Goal: Task Accomplishment & Management: Complete application form

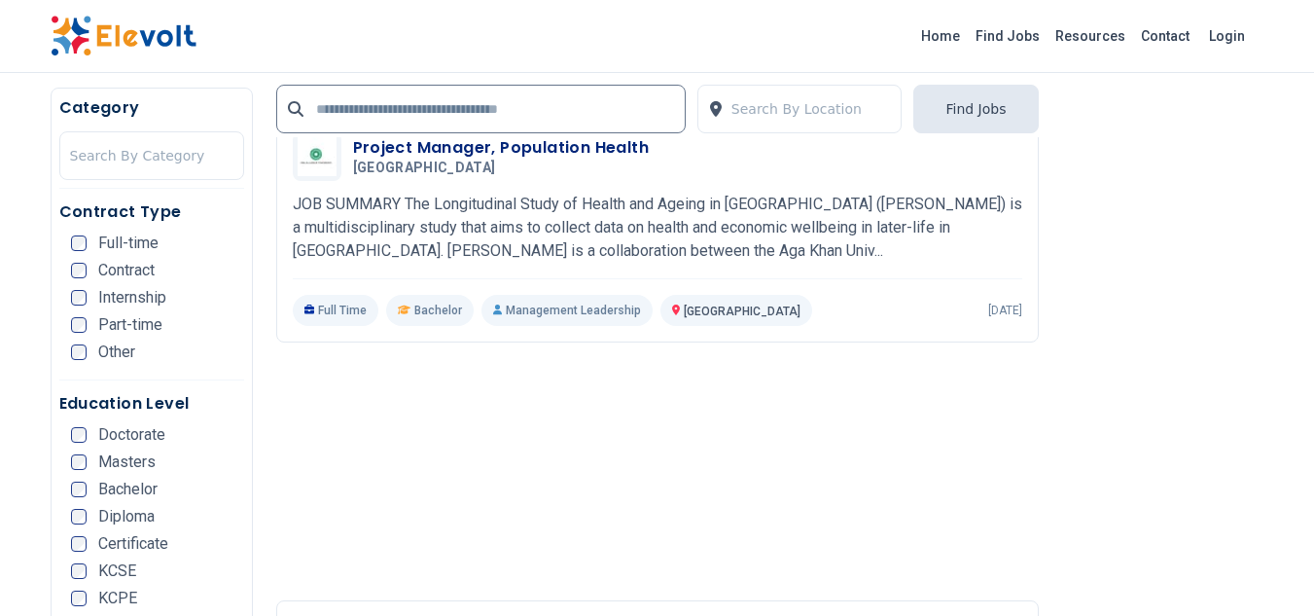
scroll to position [3016, 0]
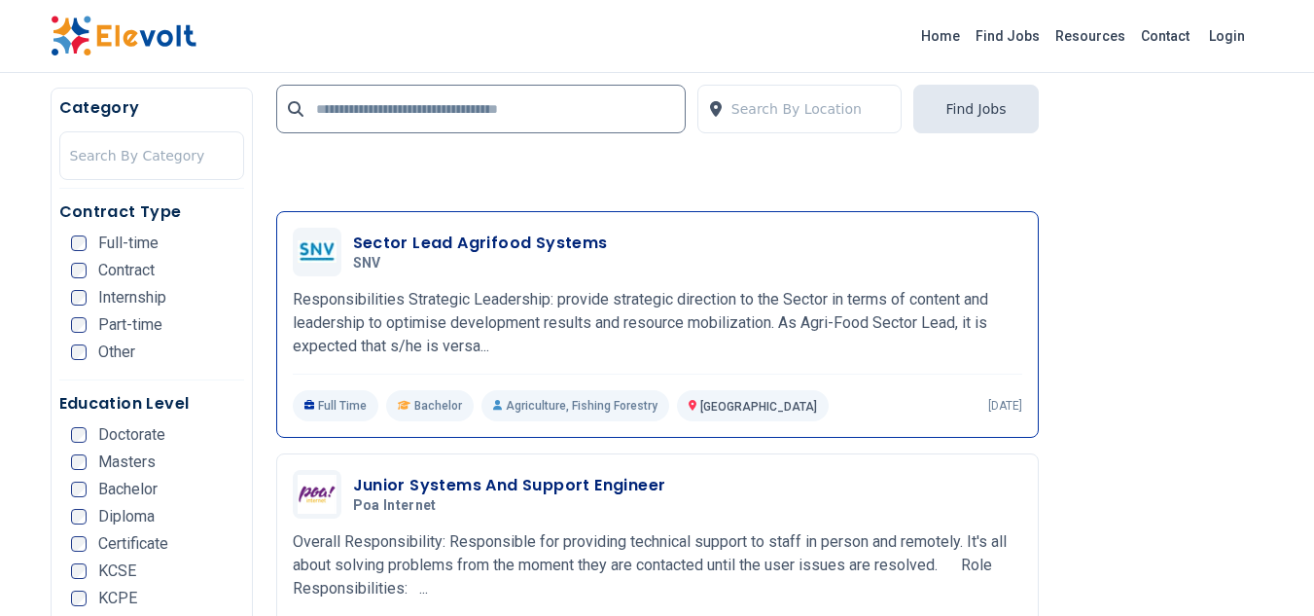
click at [485, 232] on h3 "Sector Lead Agrifood Systems" at bounding box center [480, 243] width 255 height 23
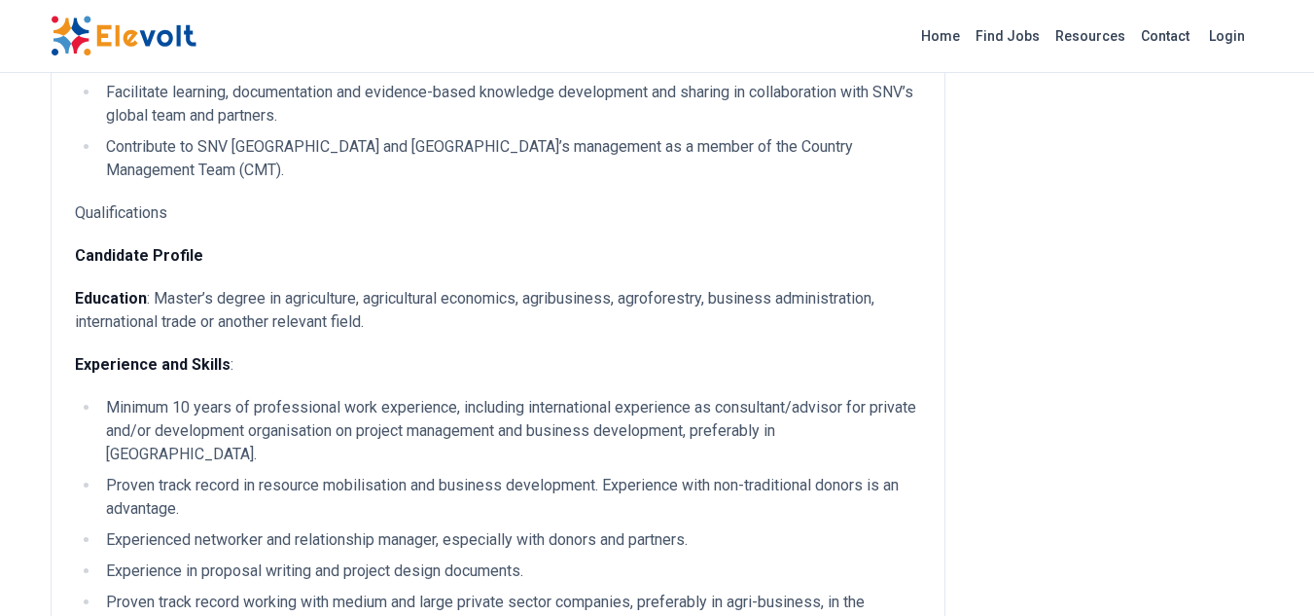
scroll to position [973, 0]
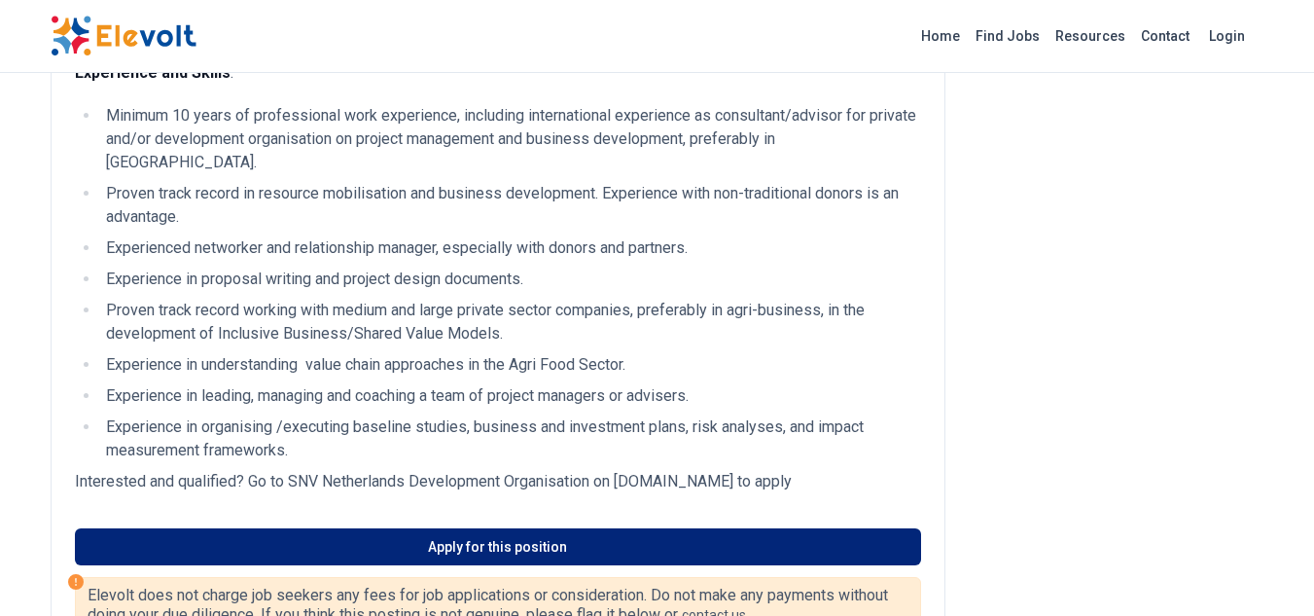
click at [506, 528] on link "Apply for this position" at bounding box center [498, 546] width 846 height 37
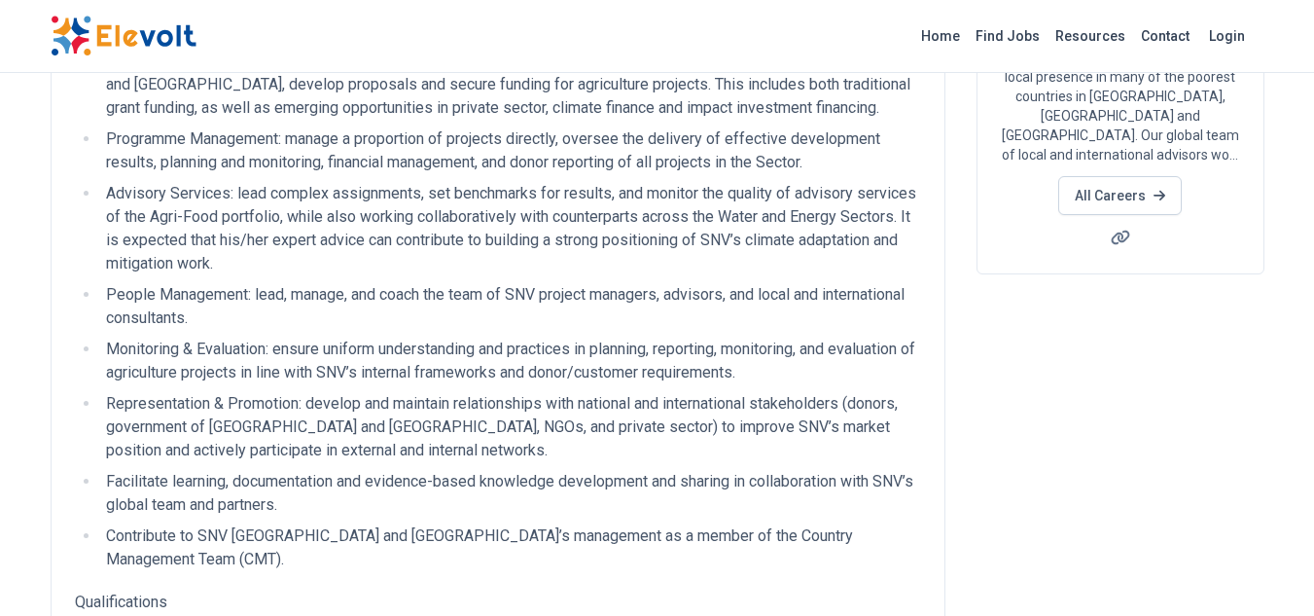
scroll to position [0, 0]
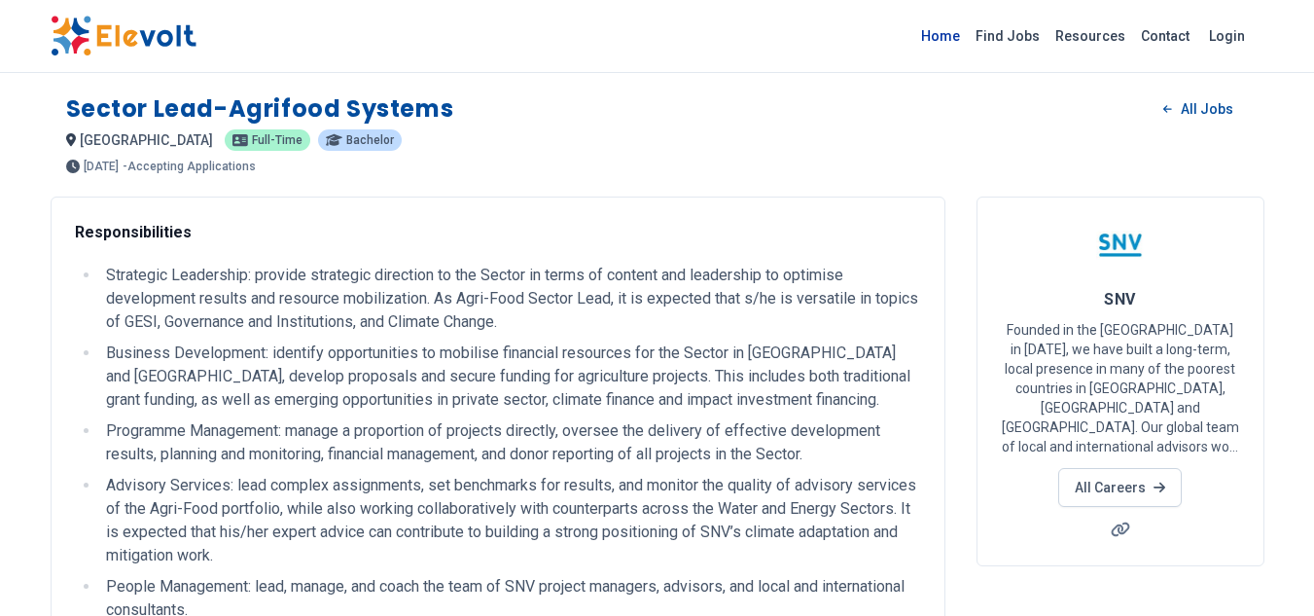
click at [955, 36] on link "Home" at bounding box center [941, 35] width 54 height 31
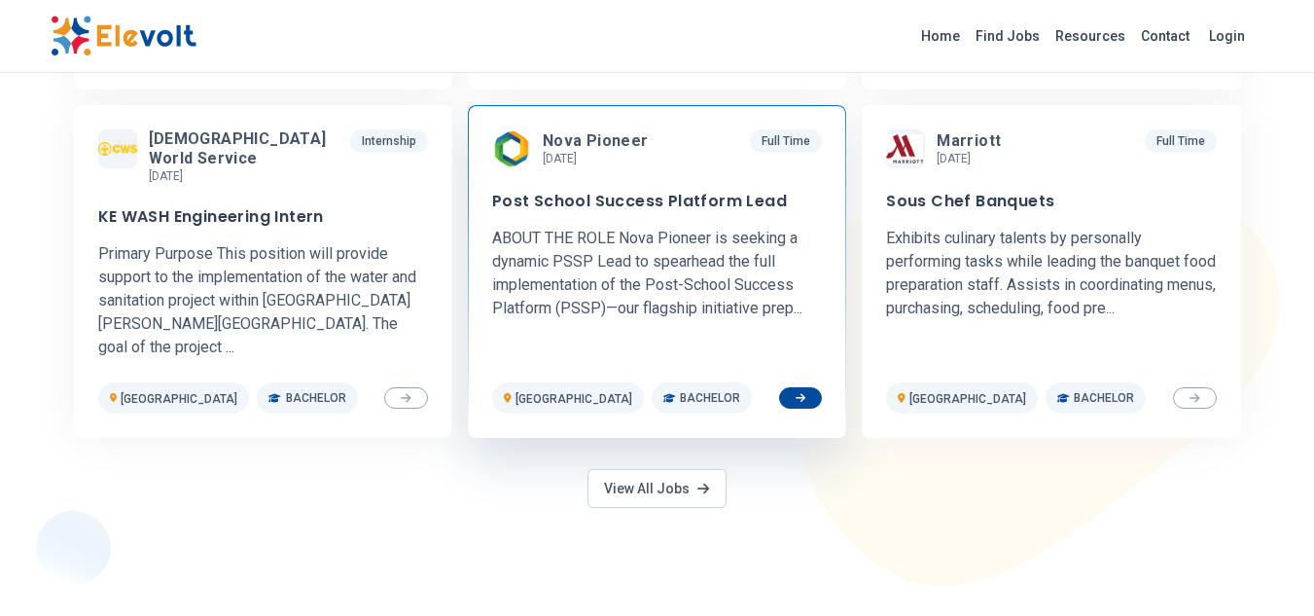
scroll to position [1070, 0]
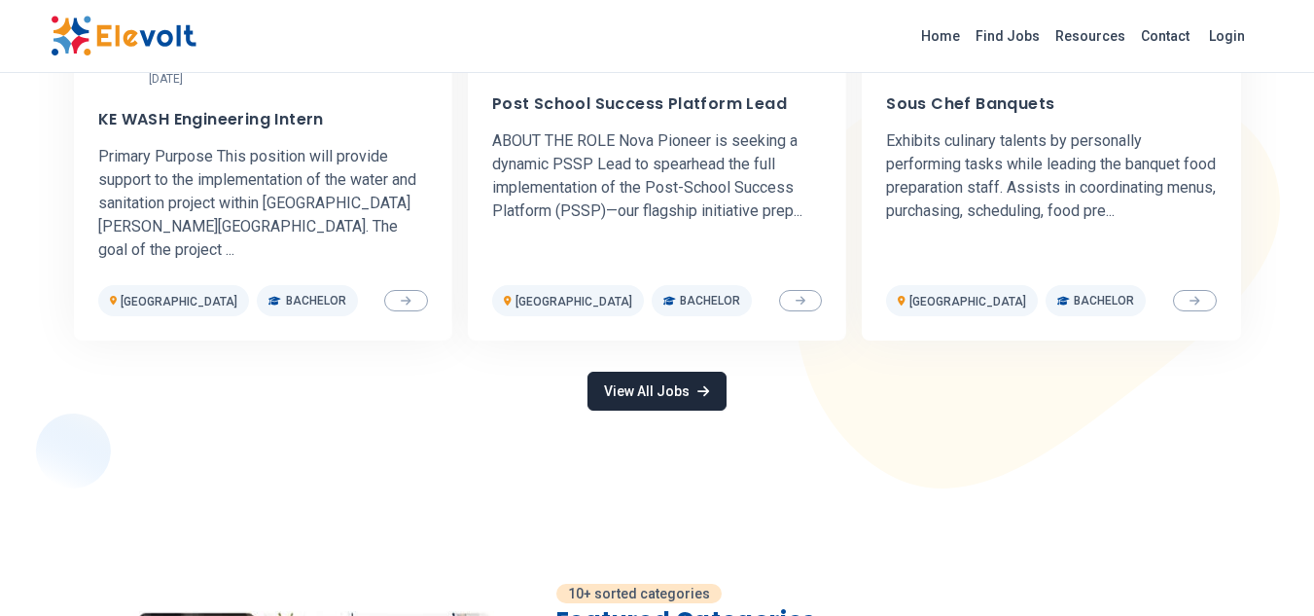
click at [686, 372] on link "View All Jobs" at bounding box center [657, 391] width 138 height 39
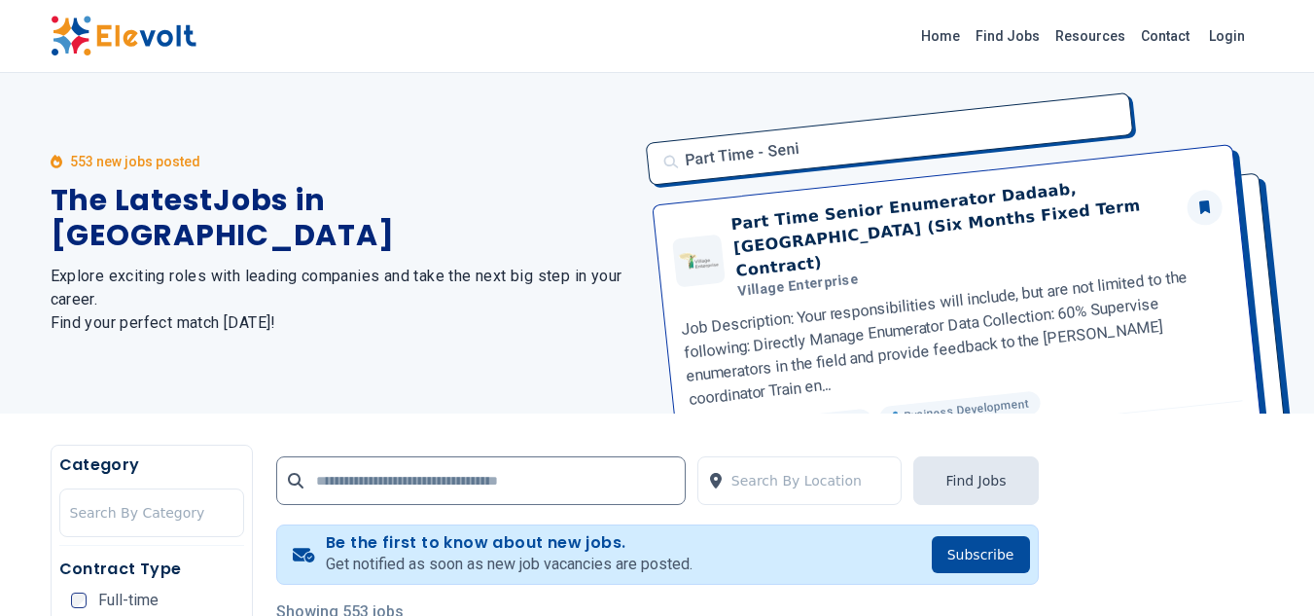
scroll to position [195, 0]
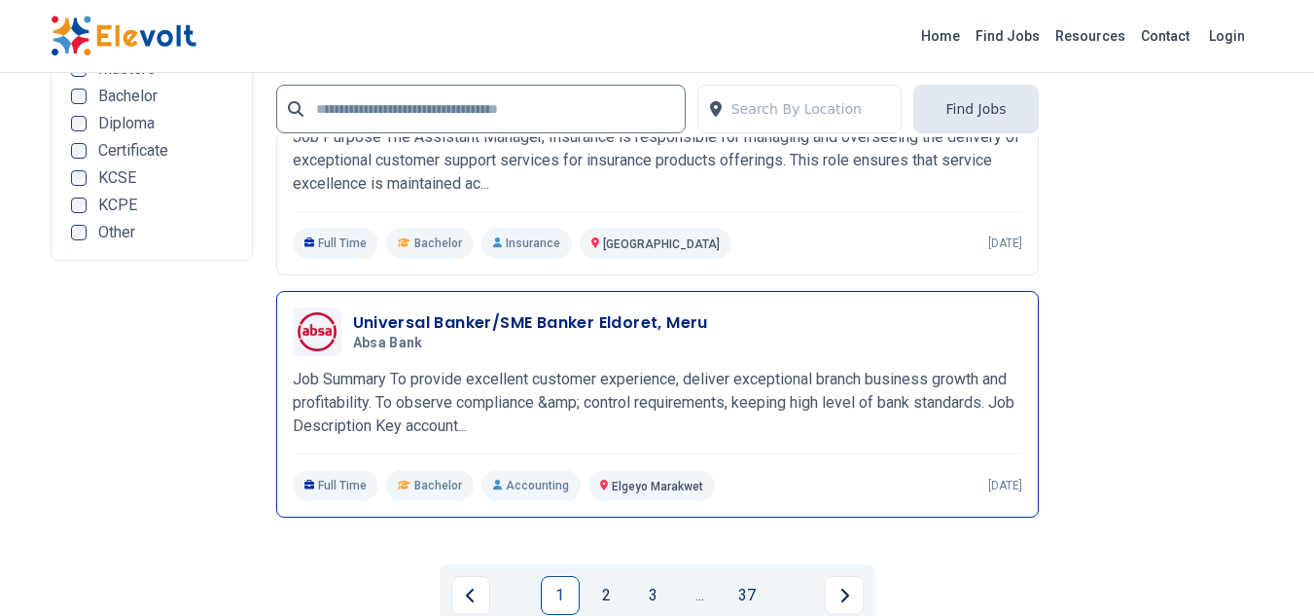
scroll to position [4475, 0]
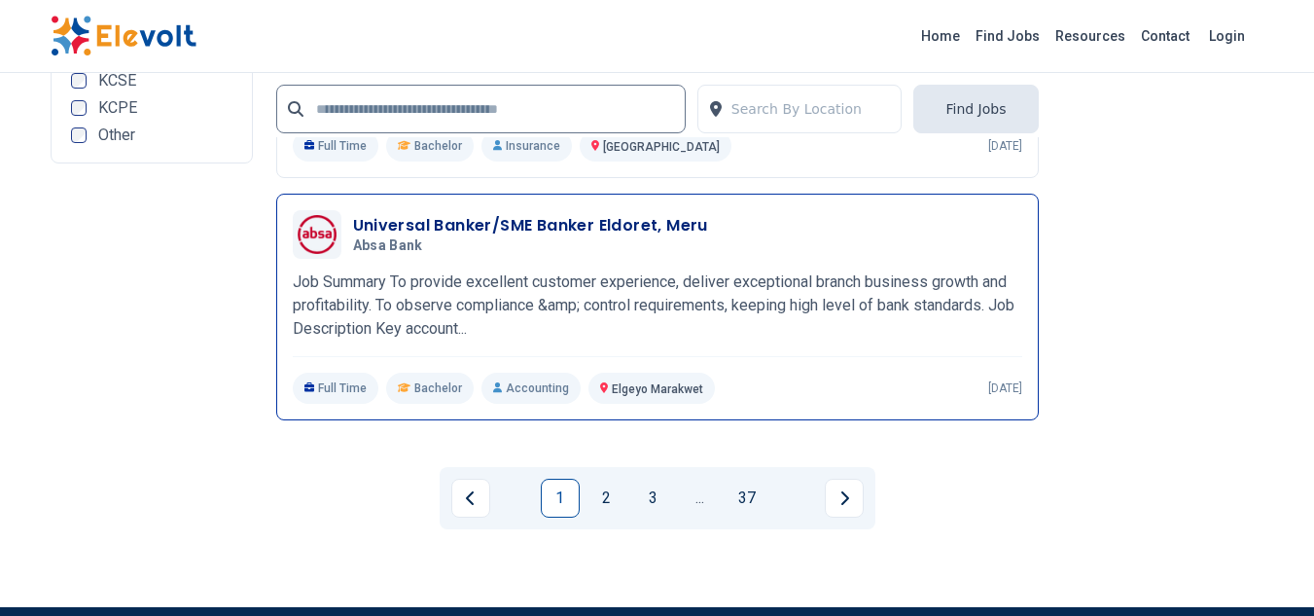
click at [544, 270] on p "Job Summary To provide excellent customer experience, deliver exceptional branc…" at bounding box center [658, 305] width 730 height 70
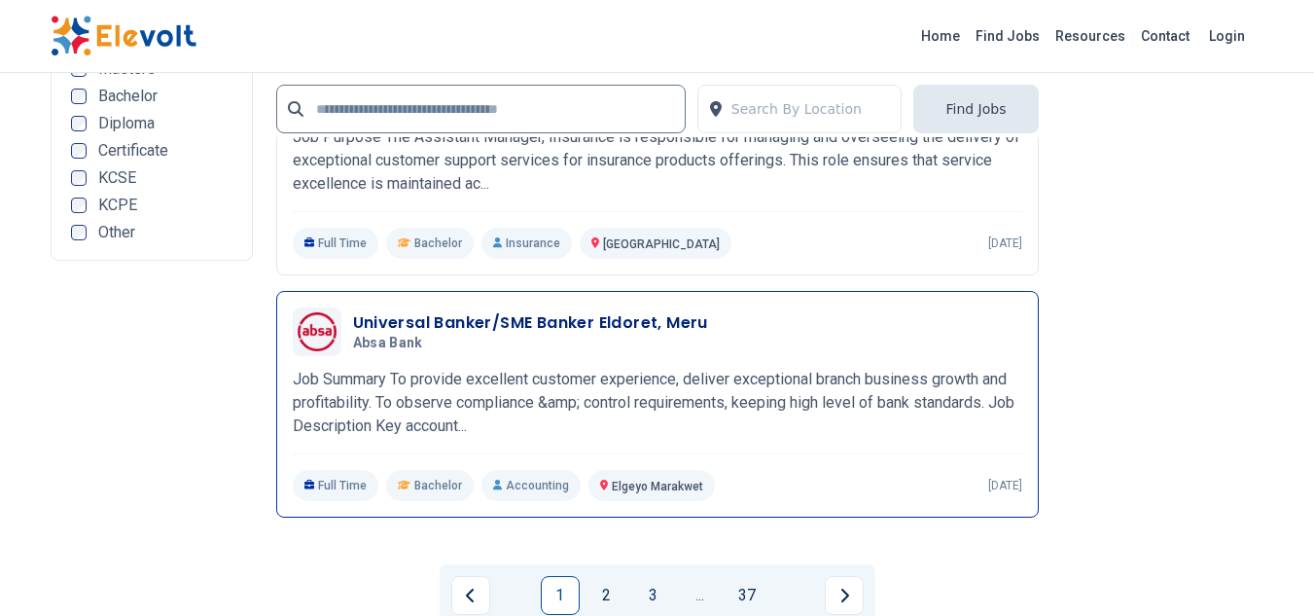
scroll to position [4573, 0]
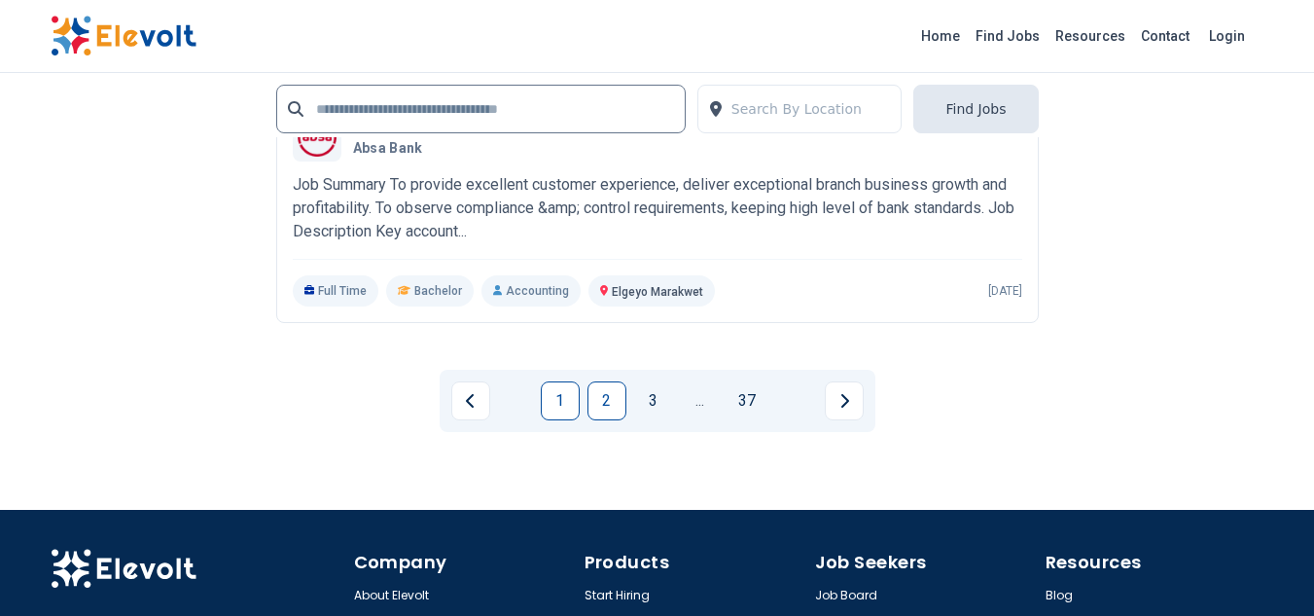
click at [616, 381] on link "2" at bounding box center [607, 400] width 39 height 39
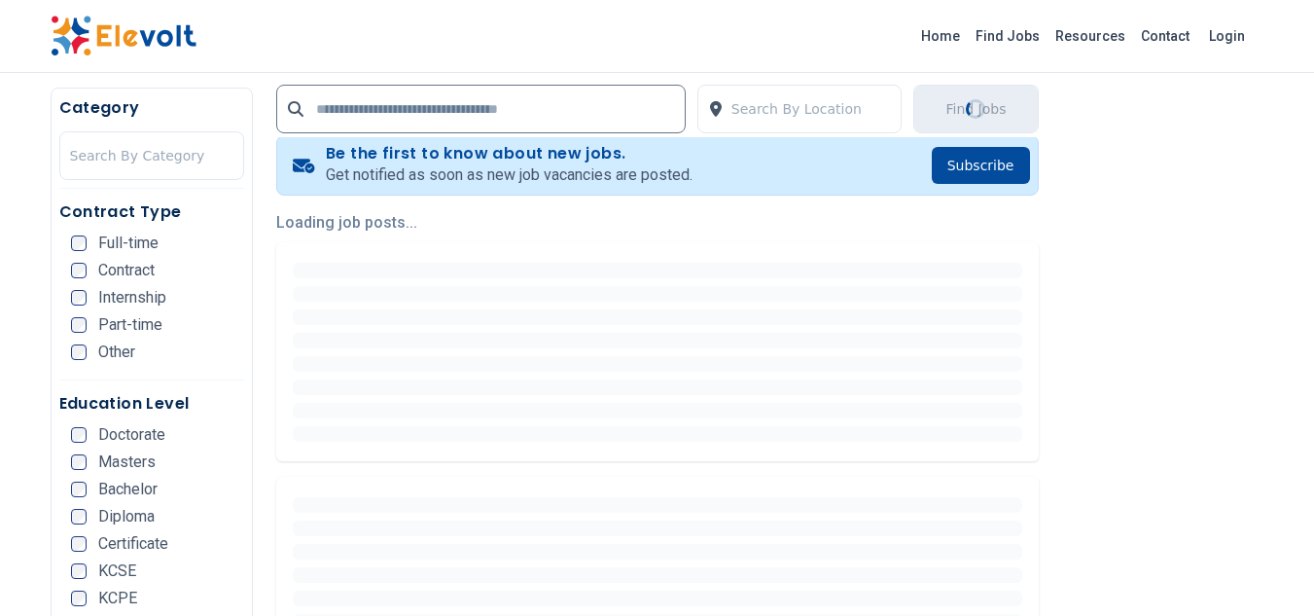
scroll to position [486, 0]
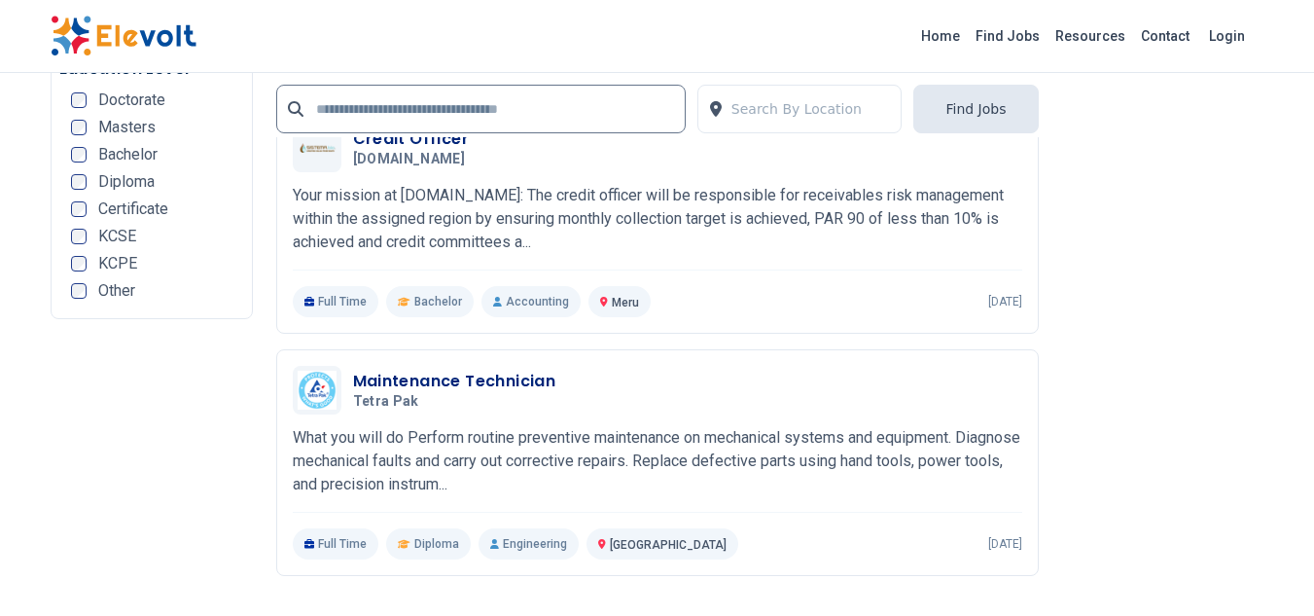
scroll to position [4475, 0]
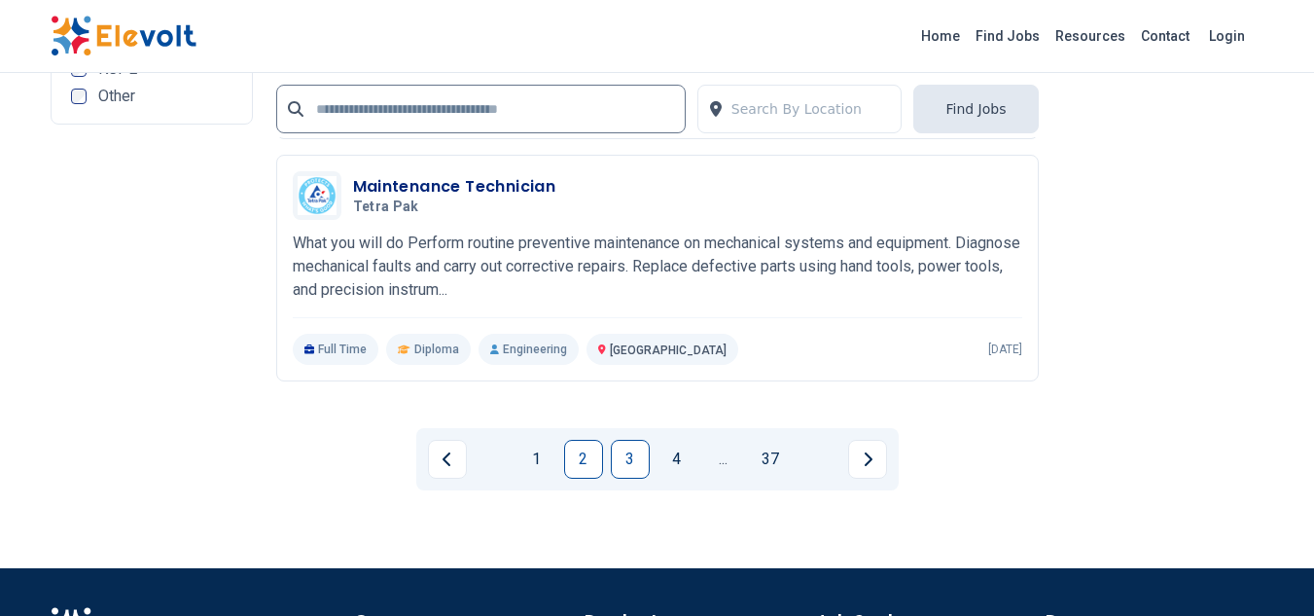
click at [634, 470] on link "3" at bounding box center [630, 459] width 39 height 39
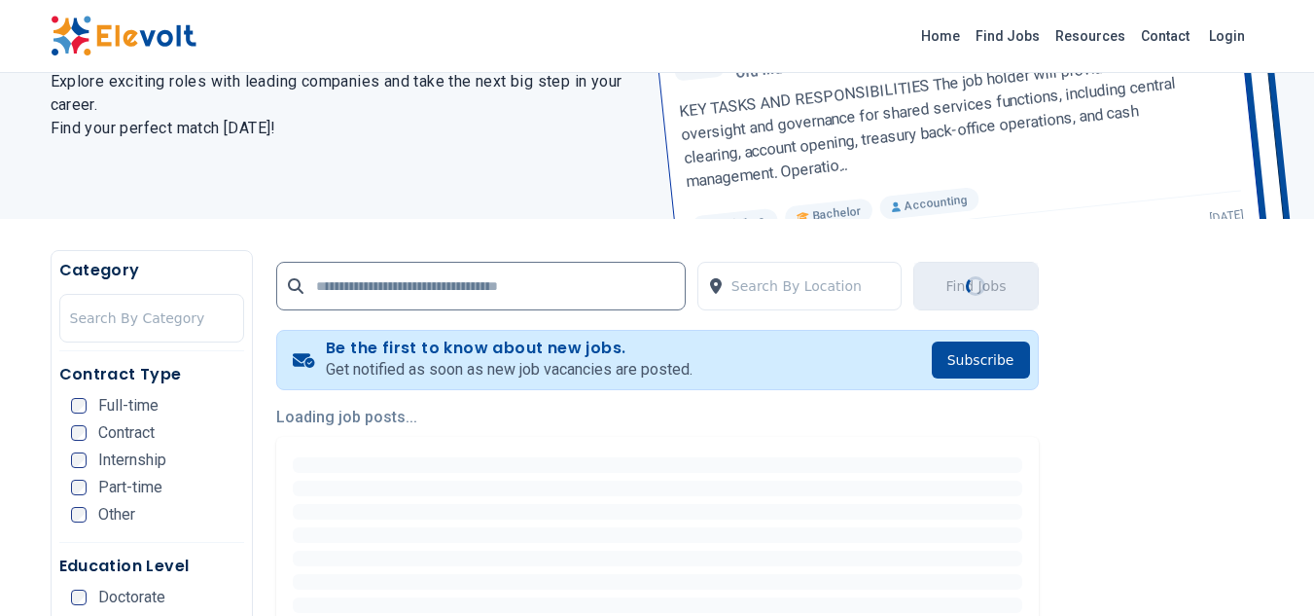
scroll to position [292, 0]
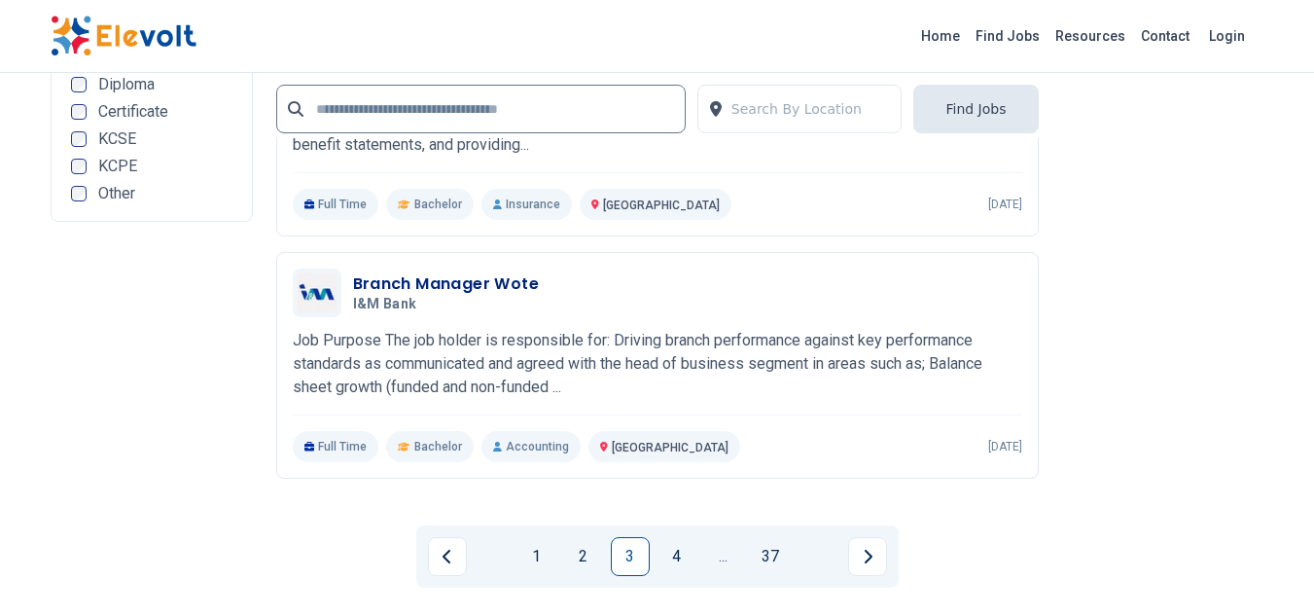
scroll to position [4475, 0]
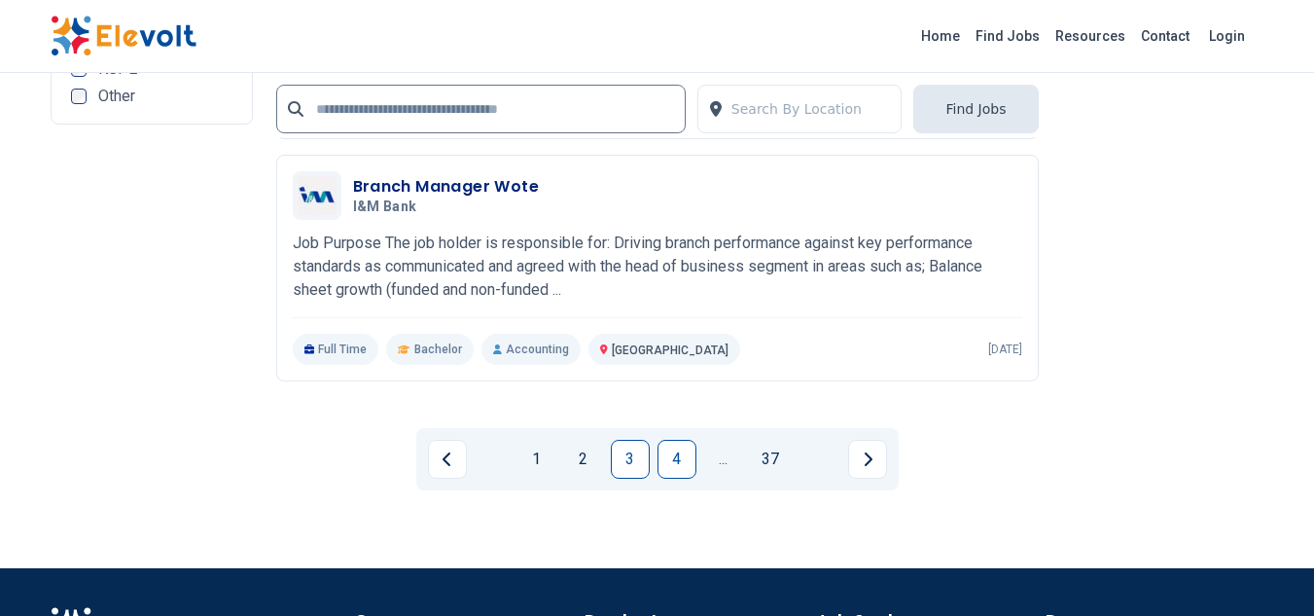
click at [679, 461] on link "4" at bounding box center [677, 459] width 39 height 39
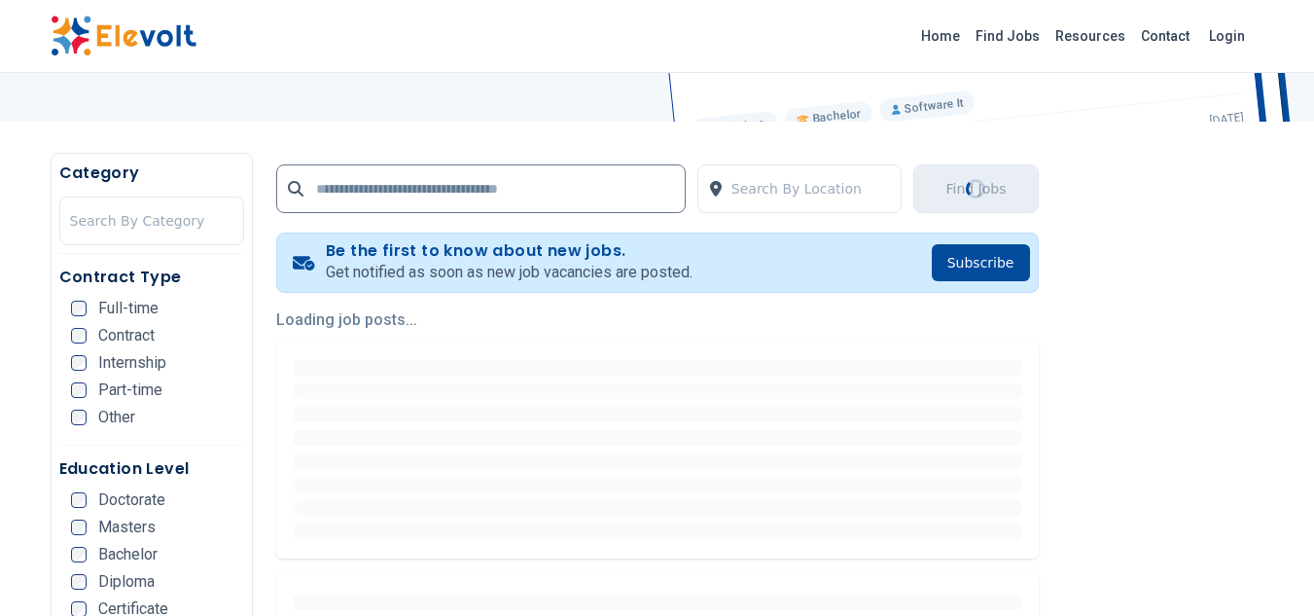
scroll to position [389, 0]
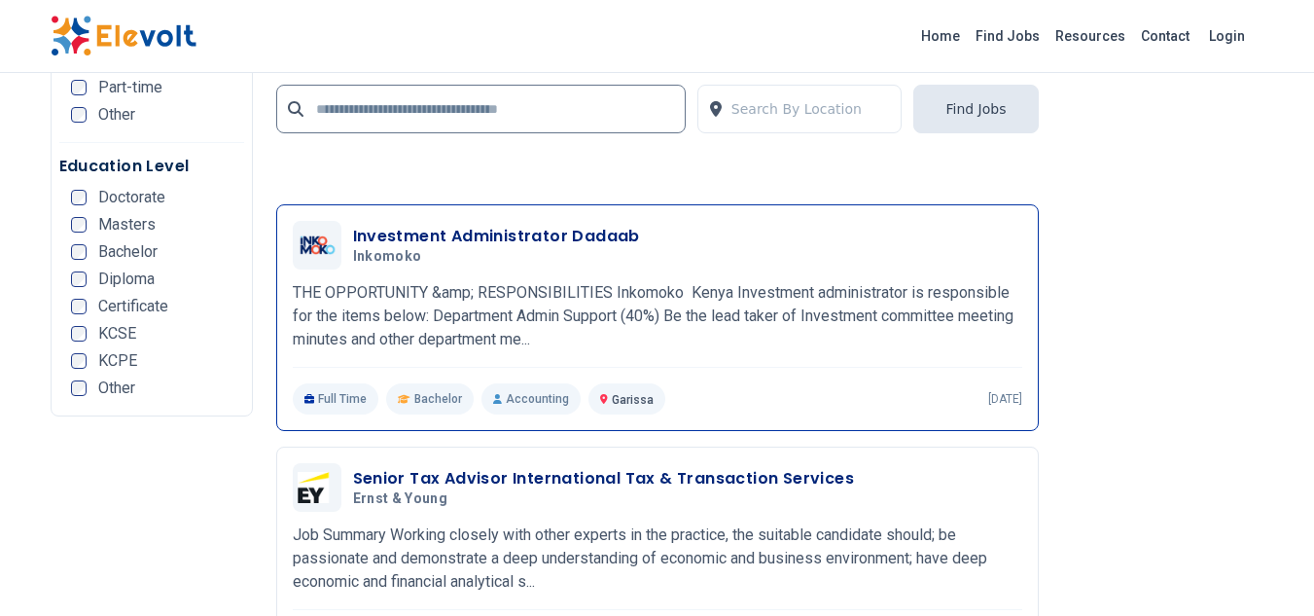
scroll to position [4475, 0]
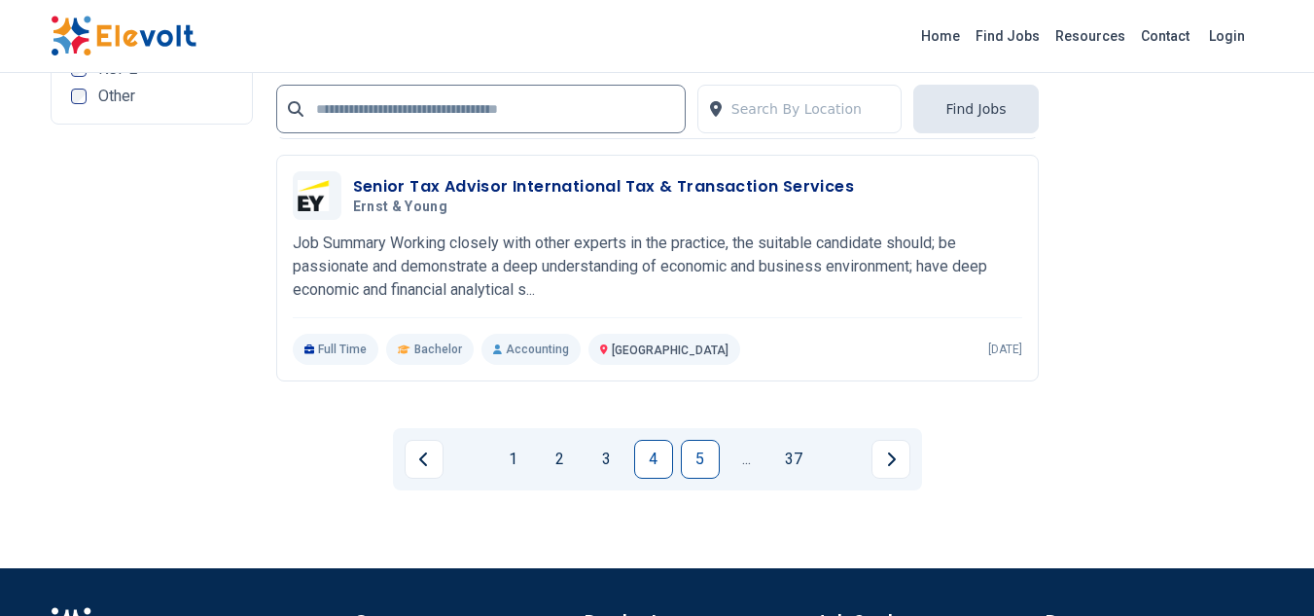
click at [704, 470] on link "5" at bounding box center [700, 459] width 39 height 39
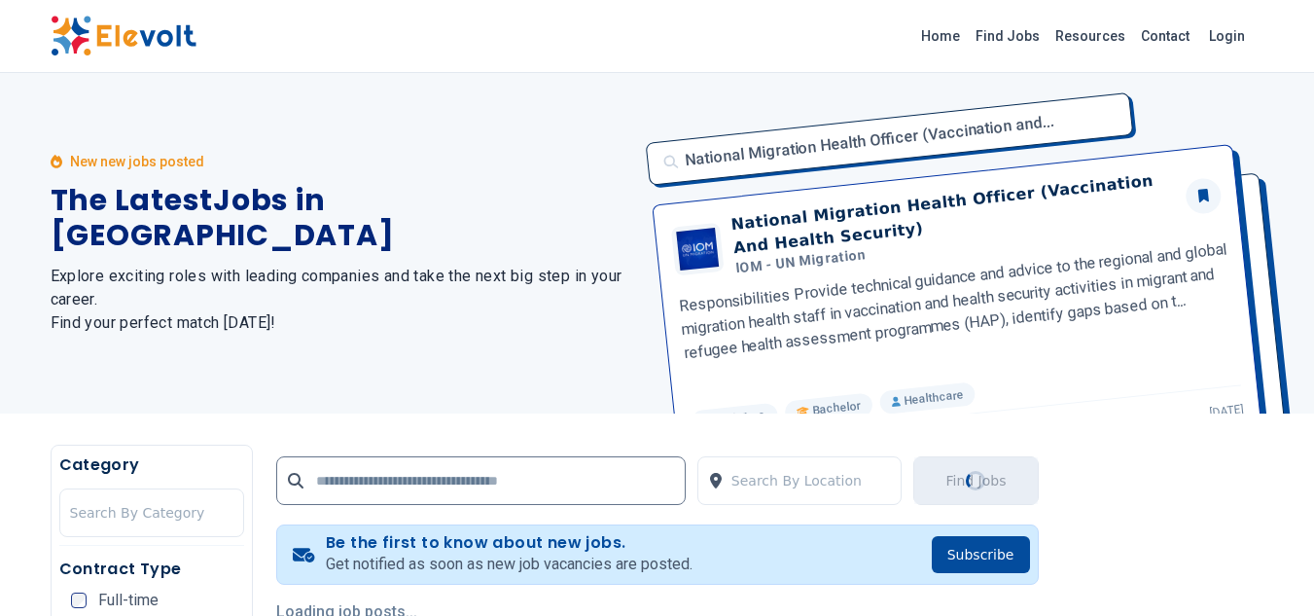
scroll to position [292, 0]
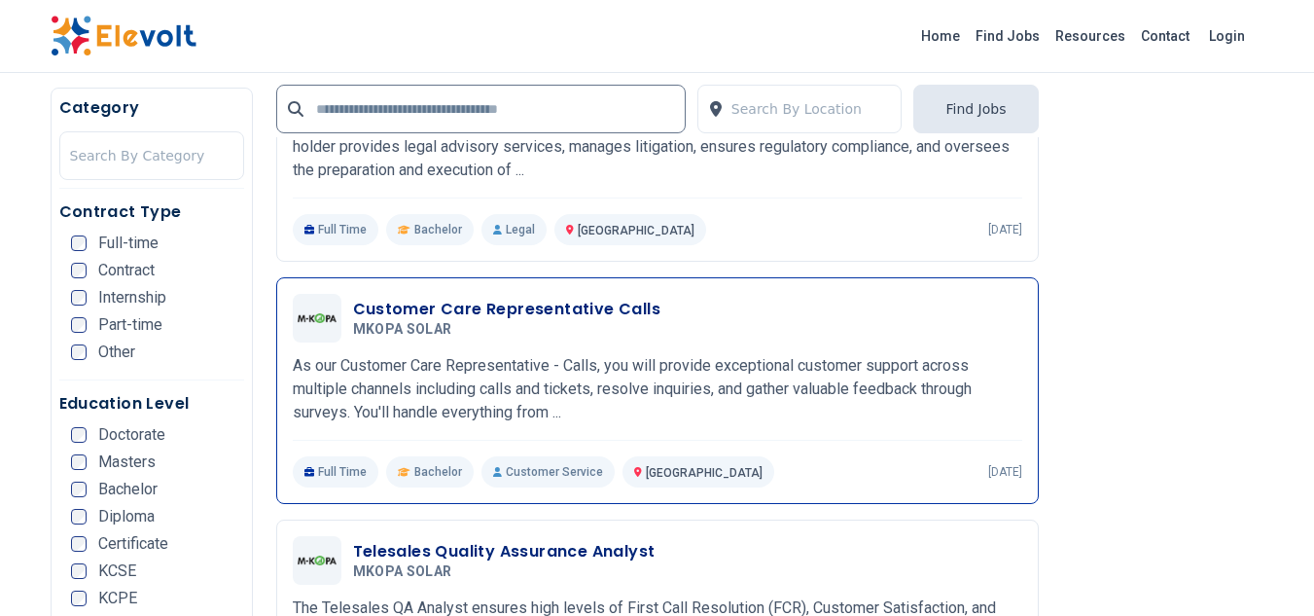
scroll to position [2335, 0]
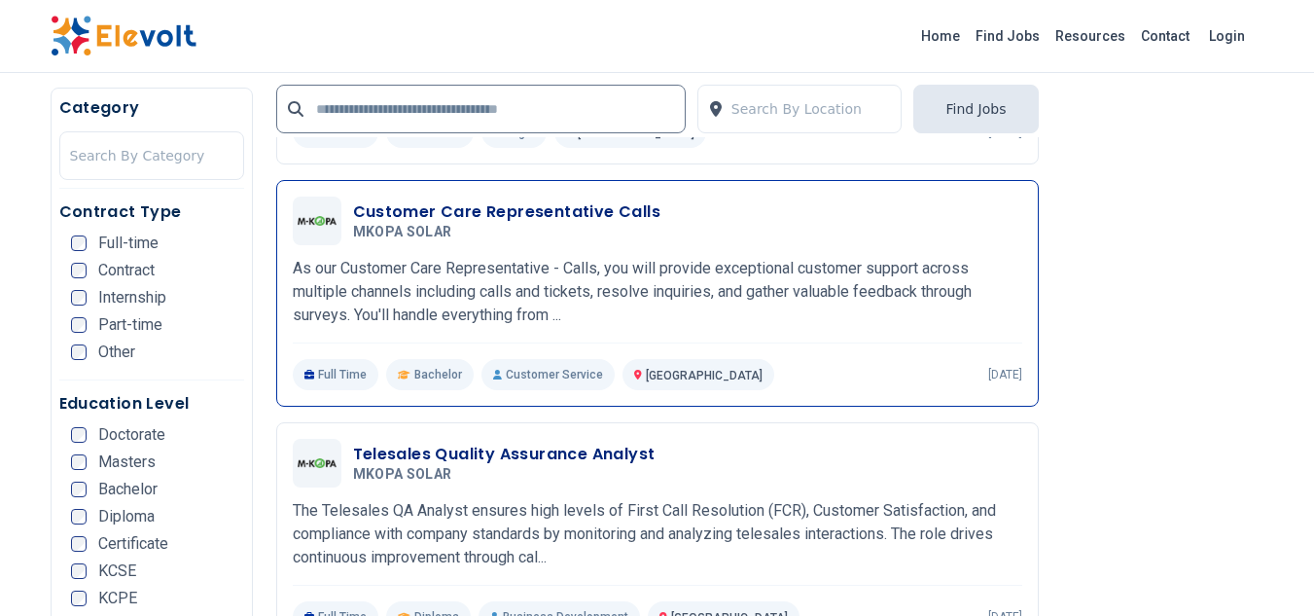
click at [526, 217] on h3 "Customer Care Representative Calls" at bounding box center [507, 211] width 308 height 23
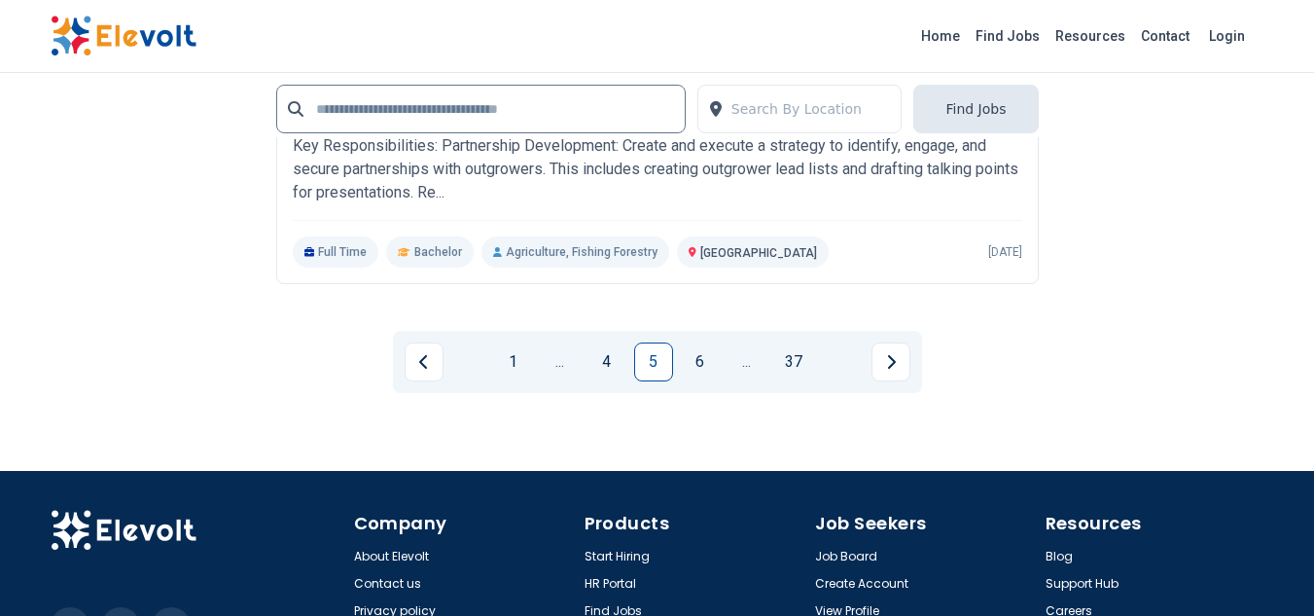
scroll to position [4475, 0]
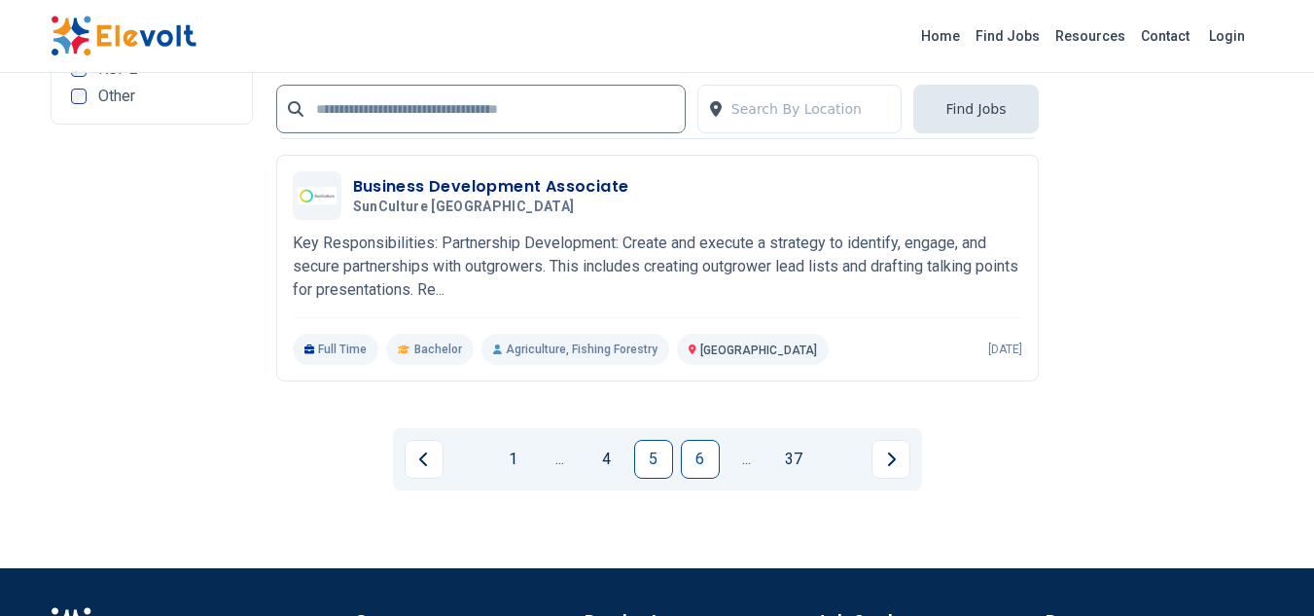
click at [697, 465] on link "6" at bounding box center [700, 459] width 39 height 39
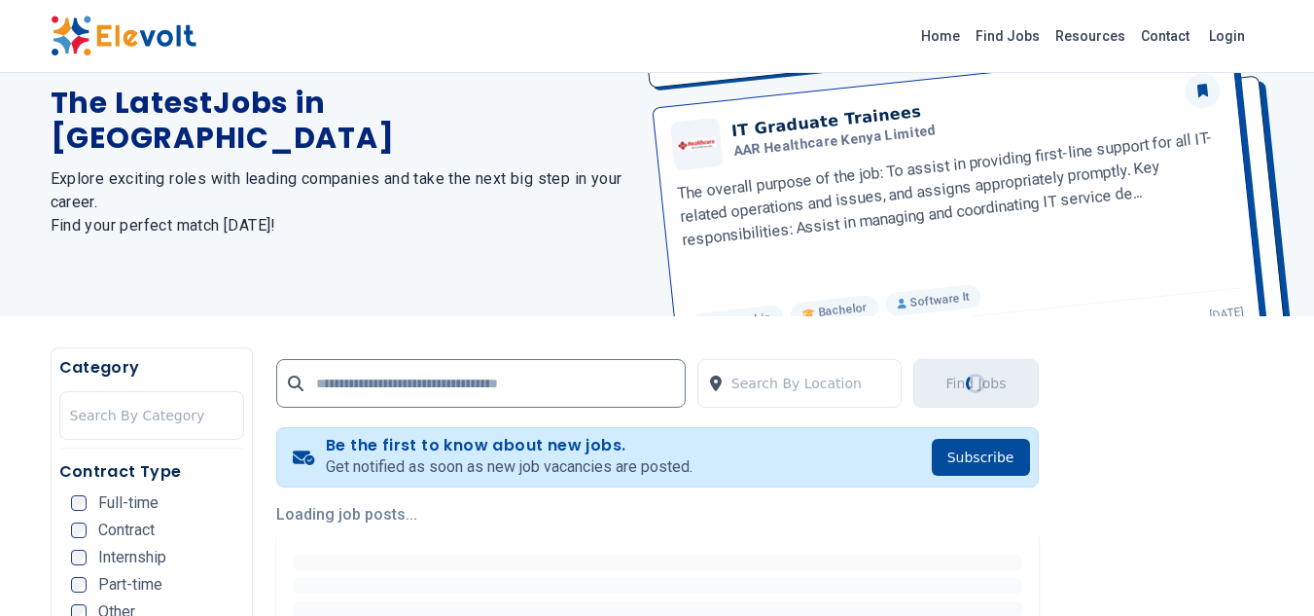
scroll to position [292, 0]
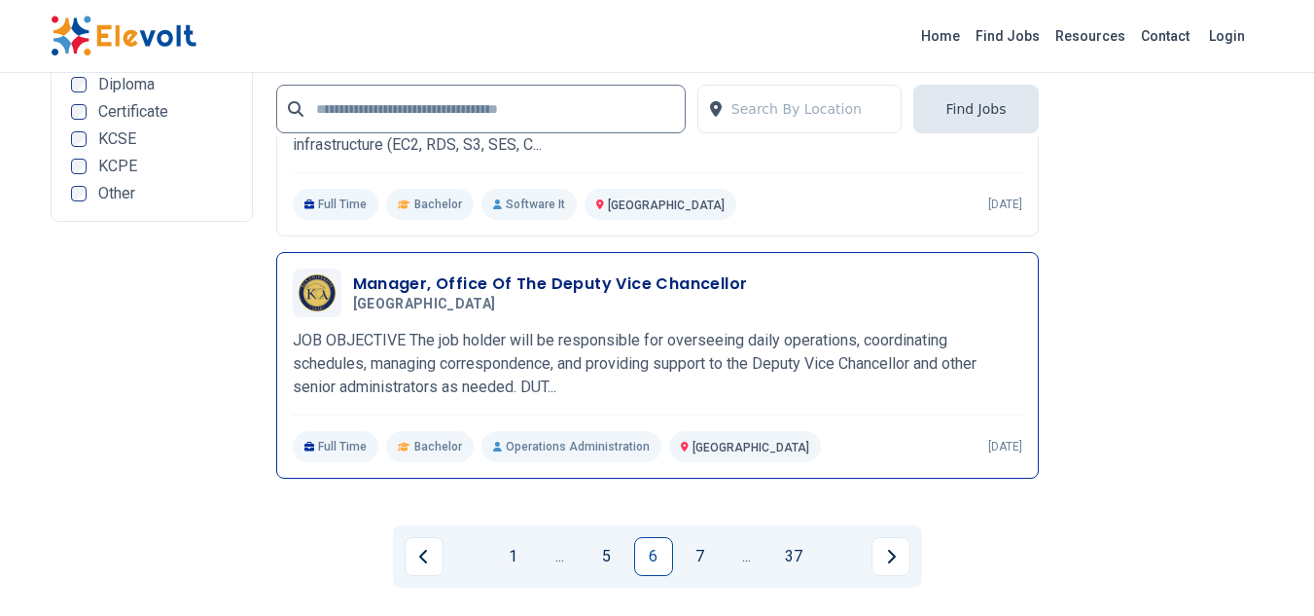
scroll to position [4475, 0]
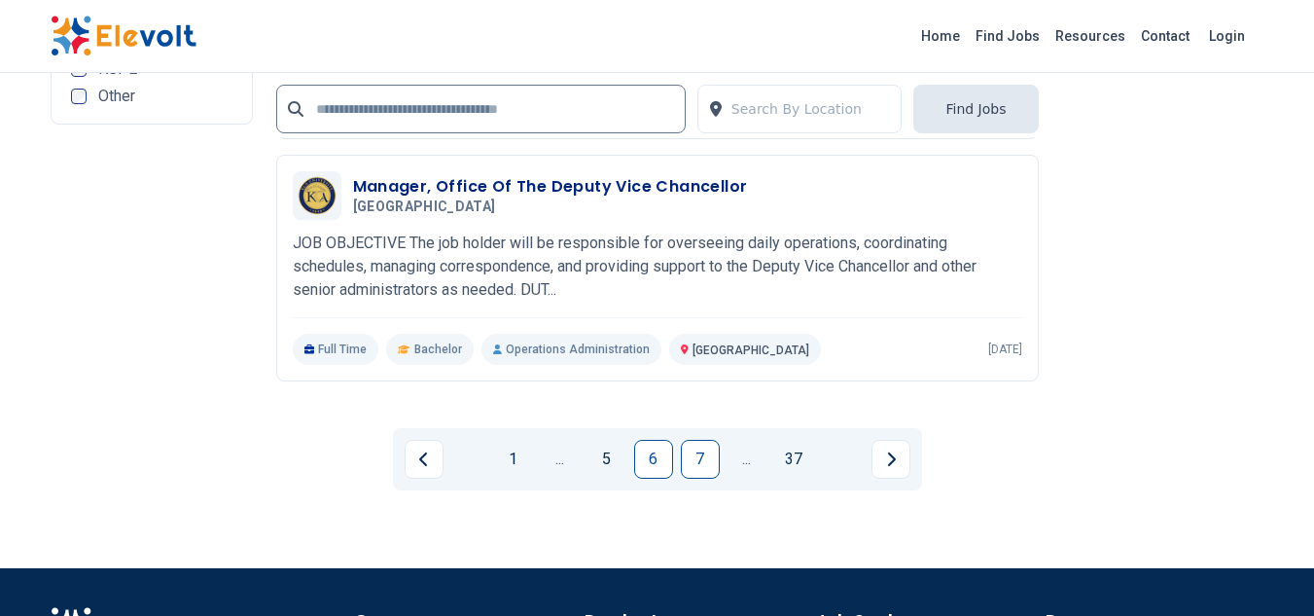
click at [694, 463] on link "7" at bounding box center [700, 459] width 39 height 39
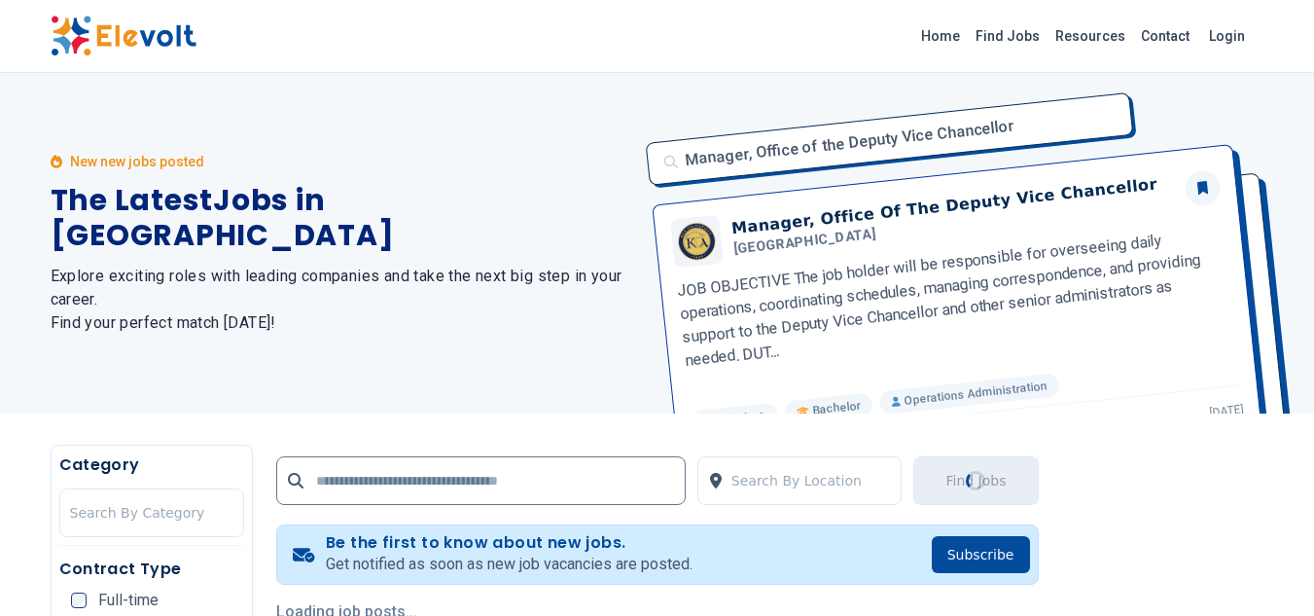
scroll to position [389, 0]
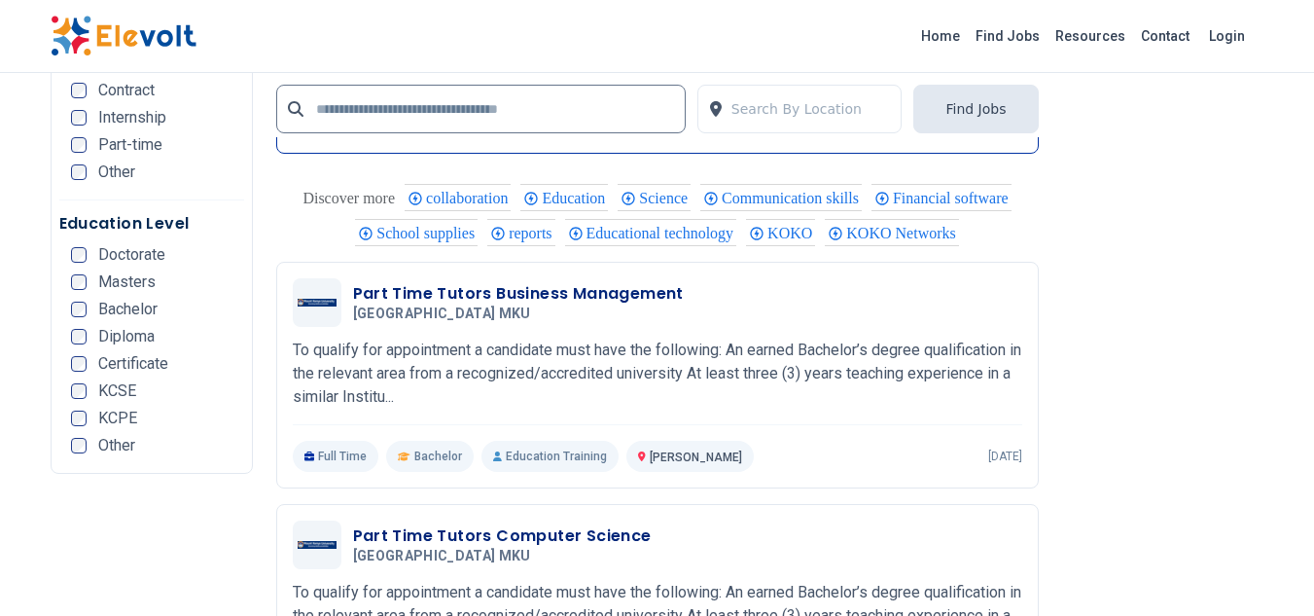
scroll to position [4281, 0]
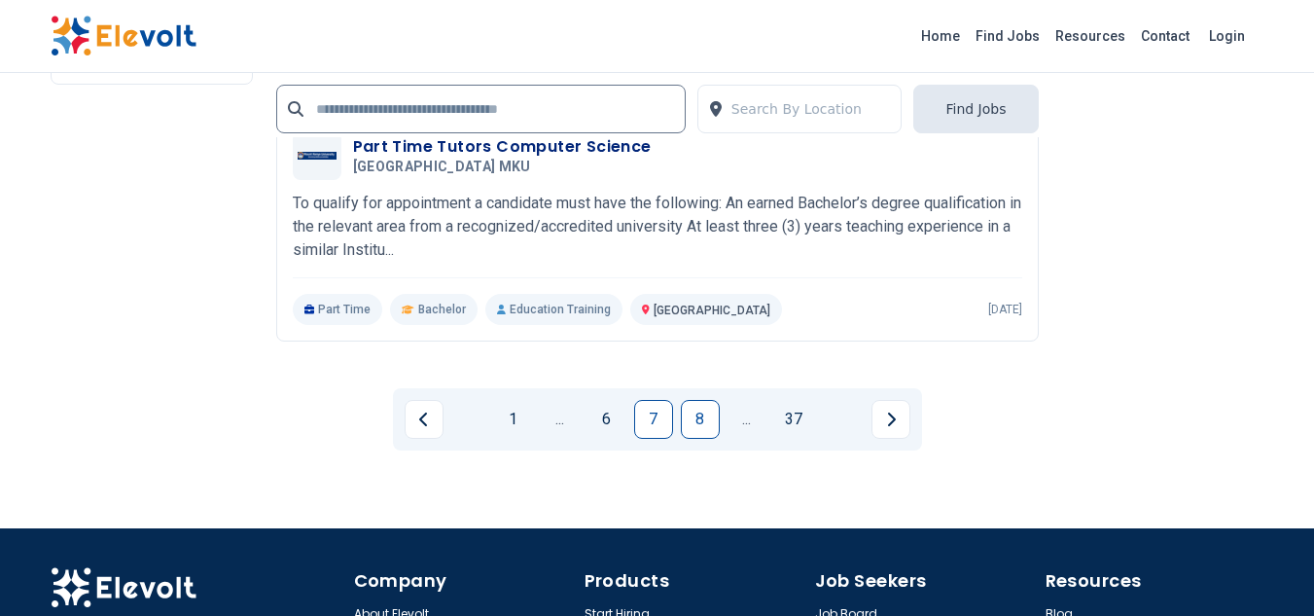
click at [706, 439] on link "8" at bounding box center [700, 419] width 39 height 39
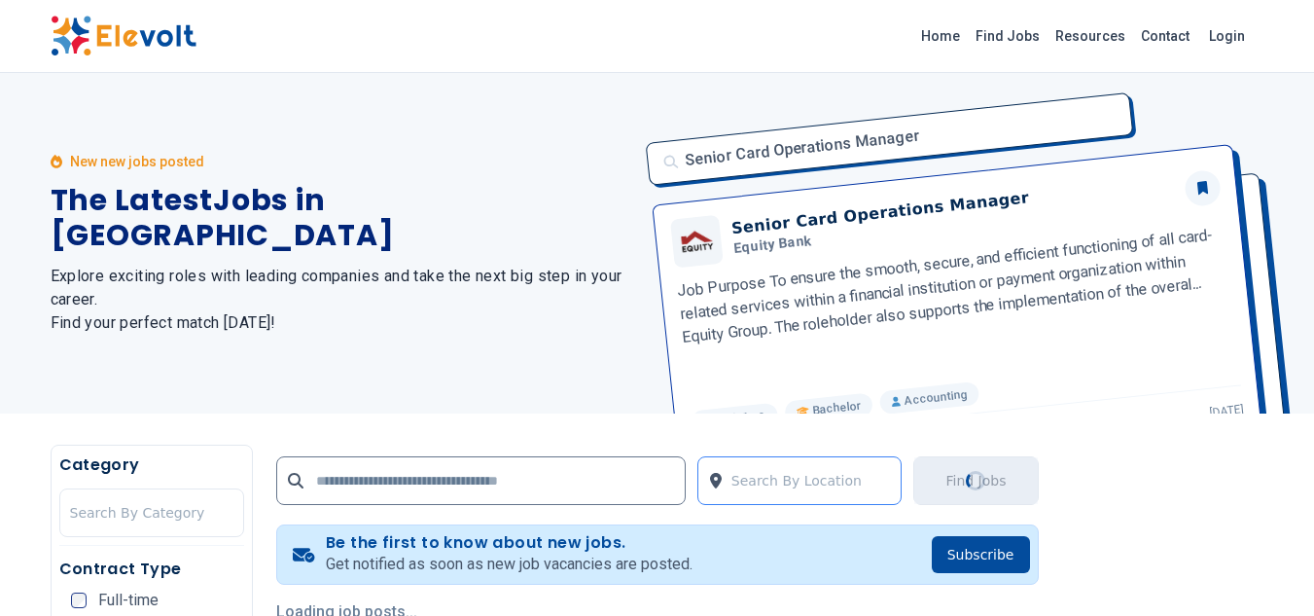
scroll to position [389, 0]
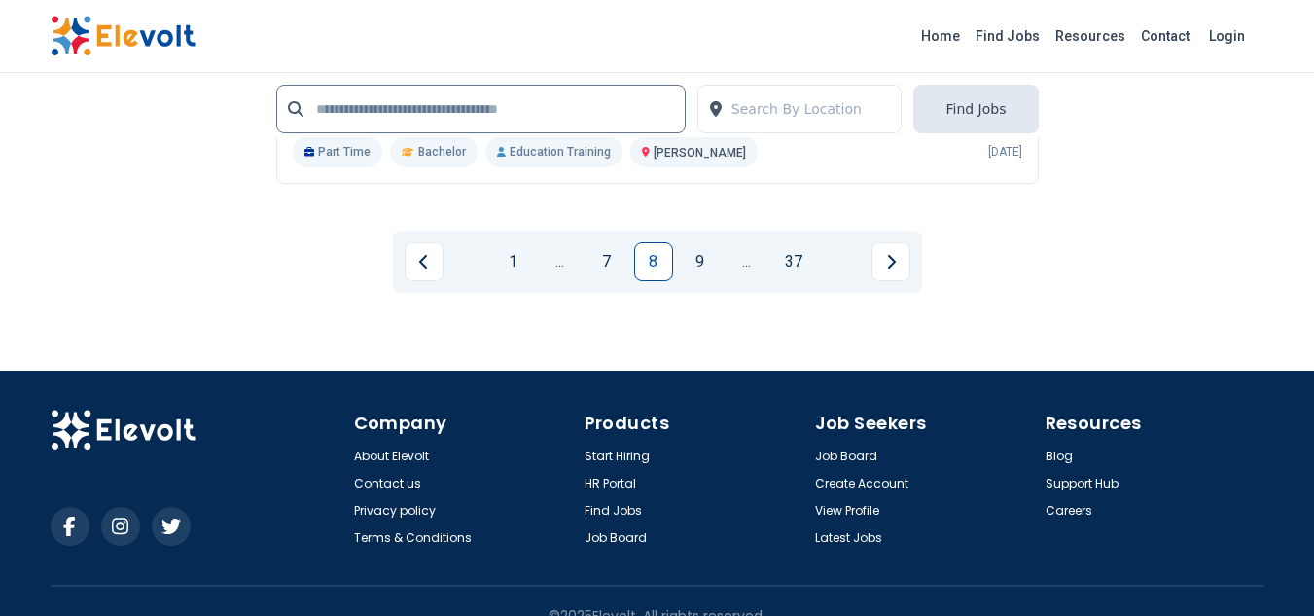
scroll to position [4261, 0]
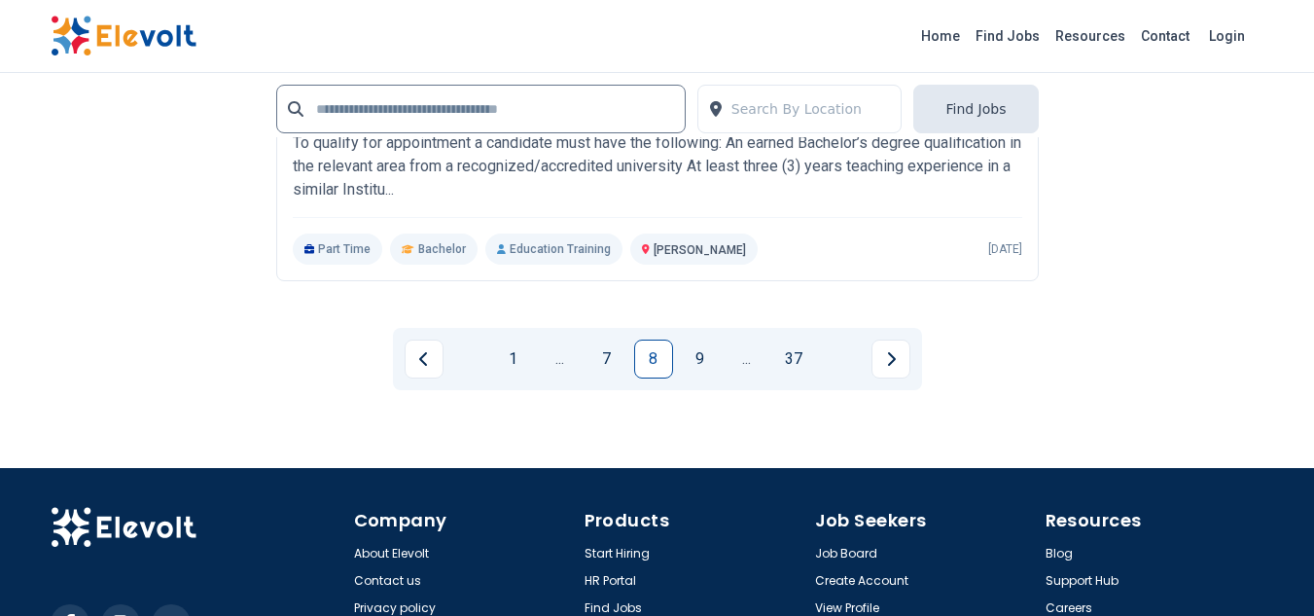
click at [697, 378] on link "9" at bounding box center [700, 359] width 39 height 39
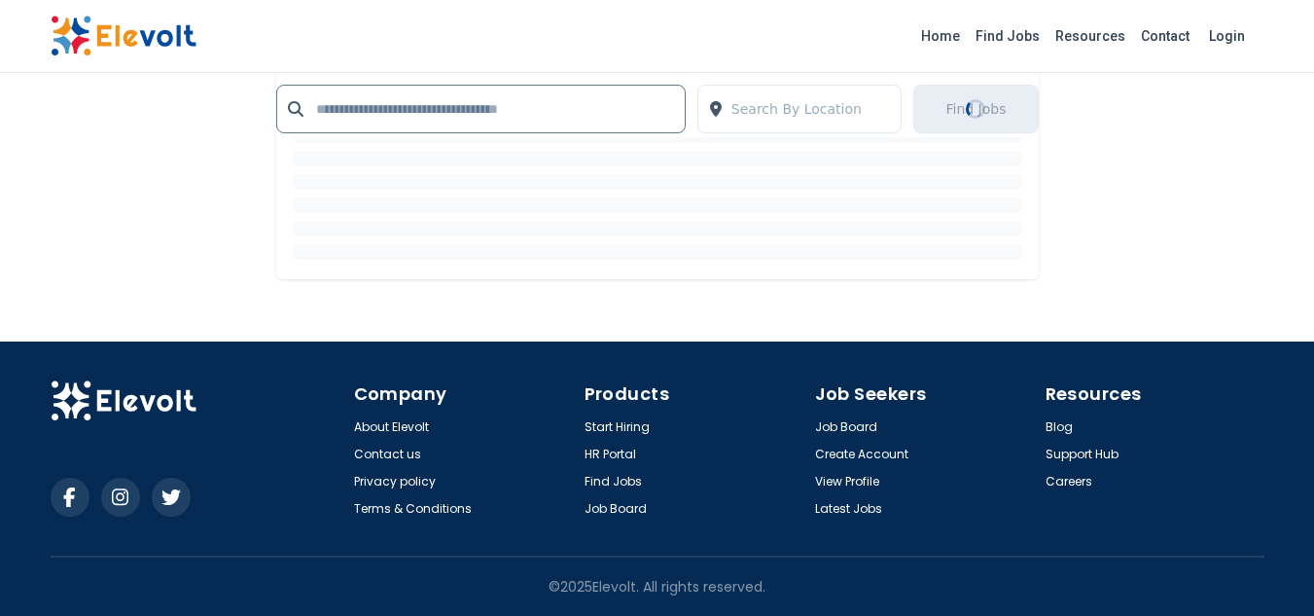
scroll to position [0, 0]
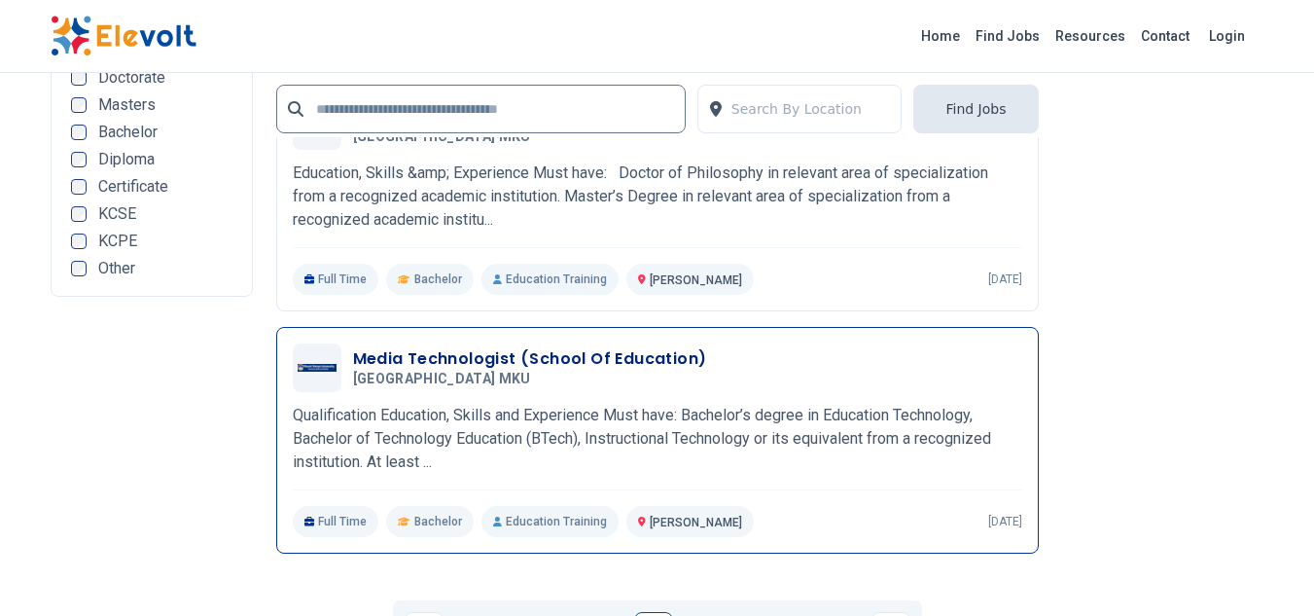
scroll to position [3892, 0]
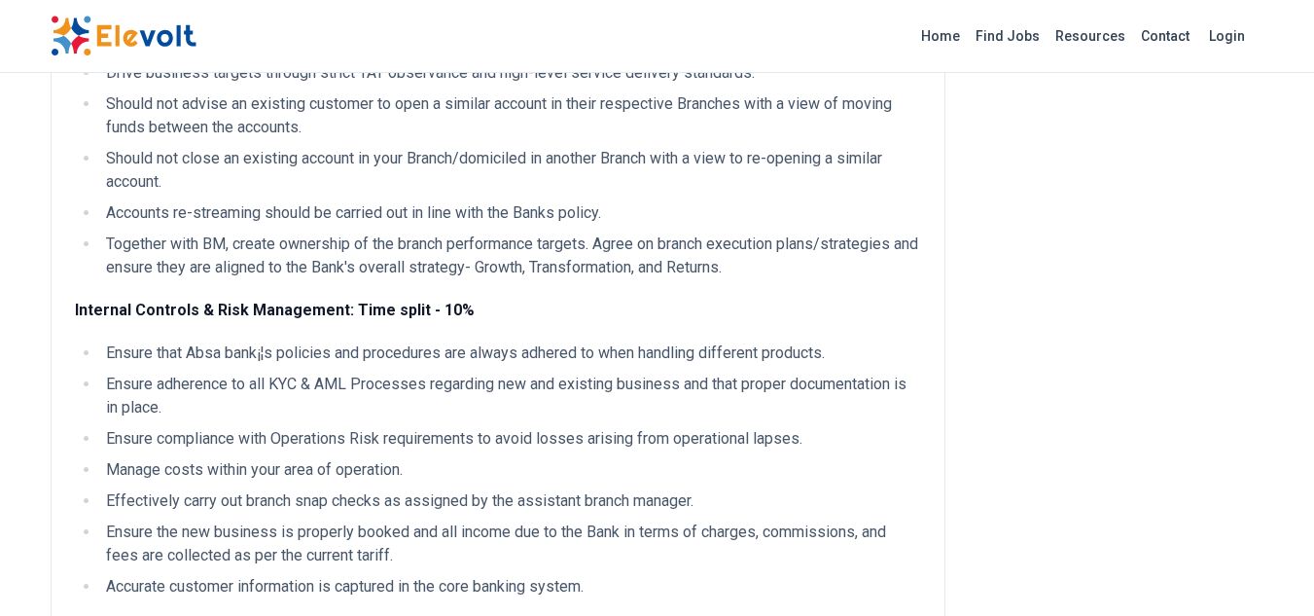
scroll to position [584, 0]
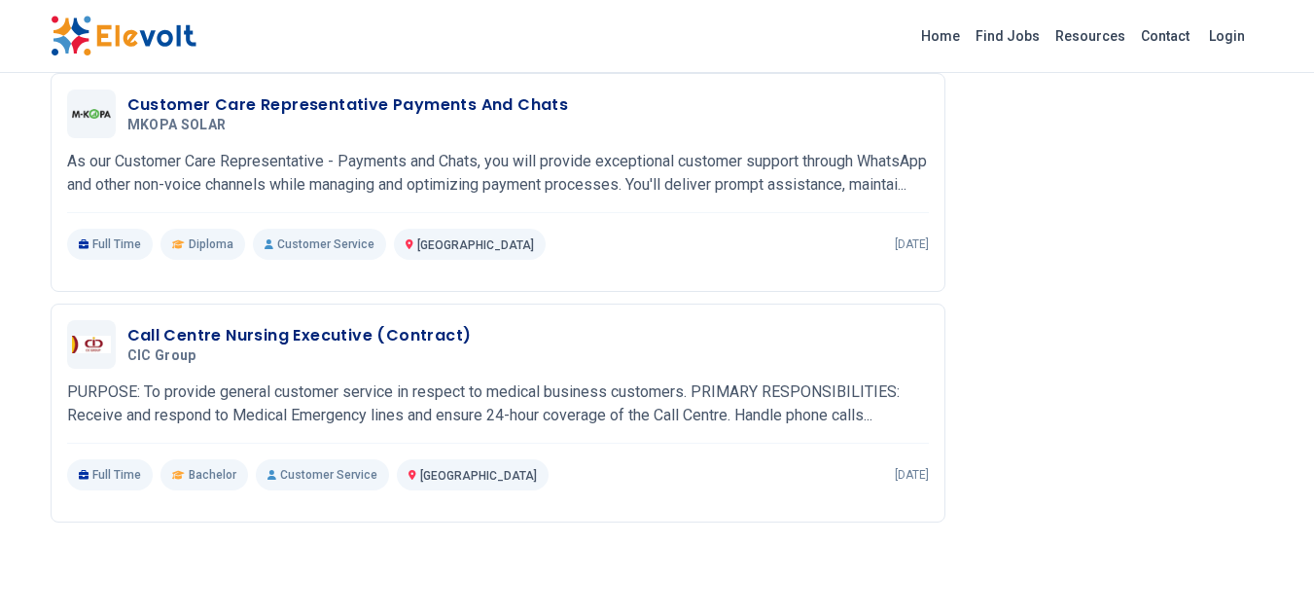
scroll to position [909, 0]
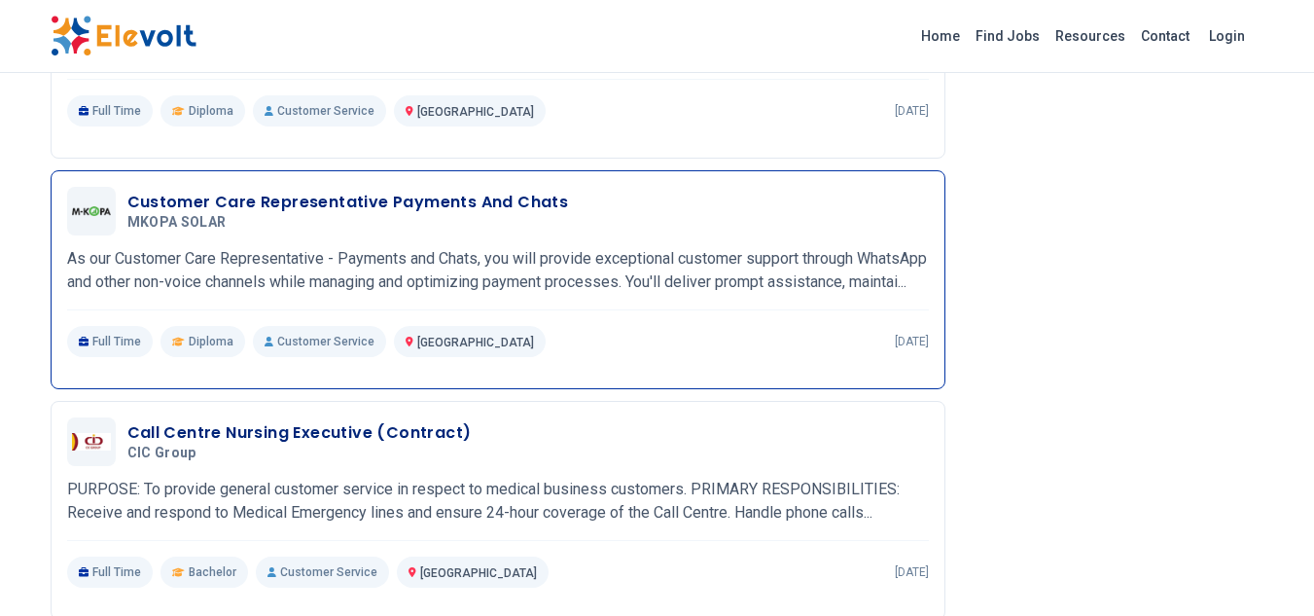
click at [338, 210] on h3 "Customer Care Representative Payments And Chats" at bounding box center [348, 202] width 442 height 23
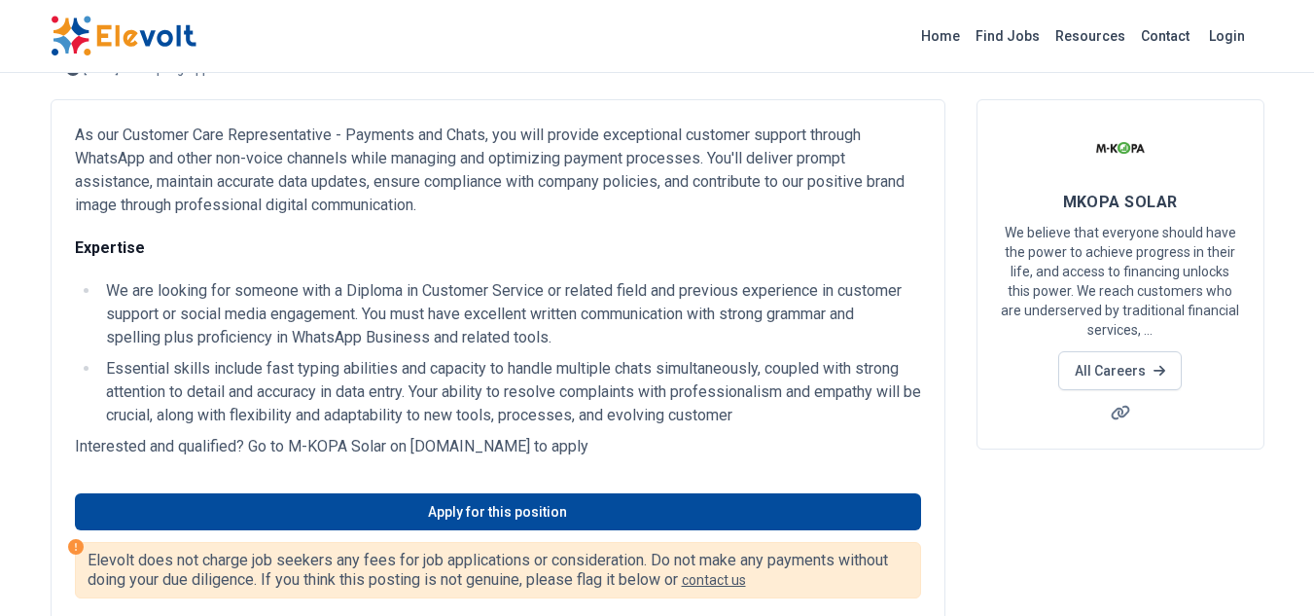
scroll to position [195, 0]
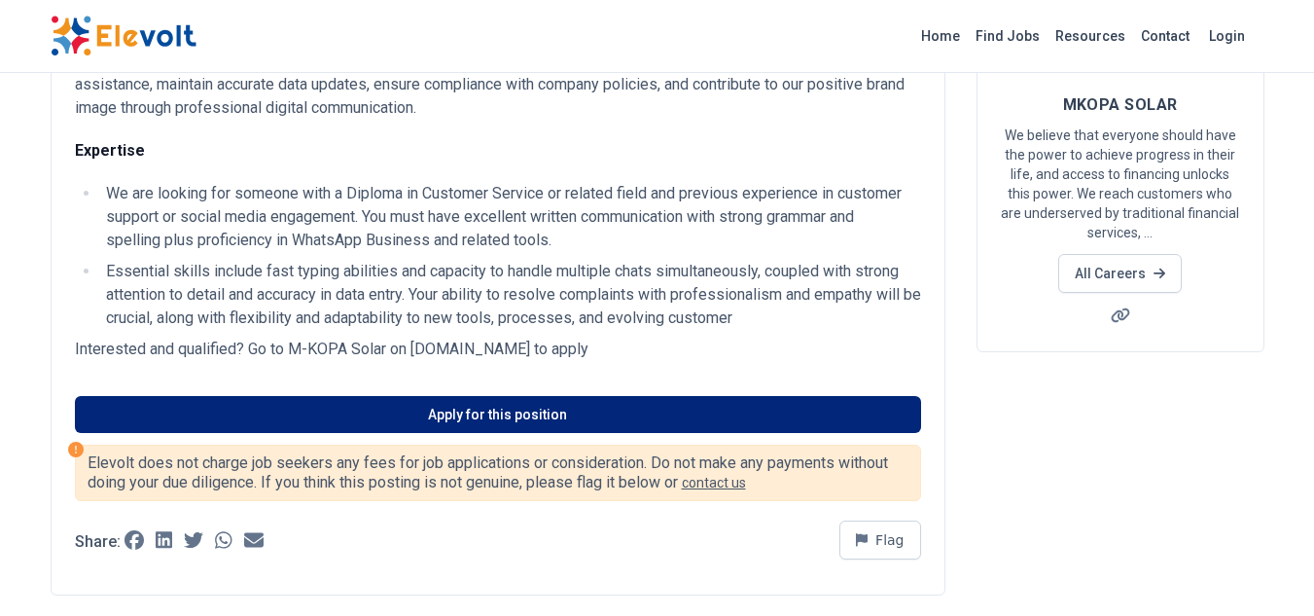
click at [532, 418] on link "Apply for this position" at bounding box center [498, 414] width 846 height 37
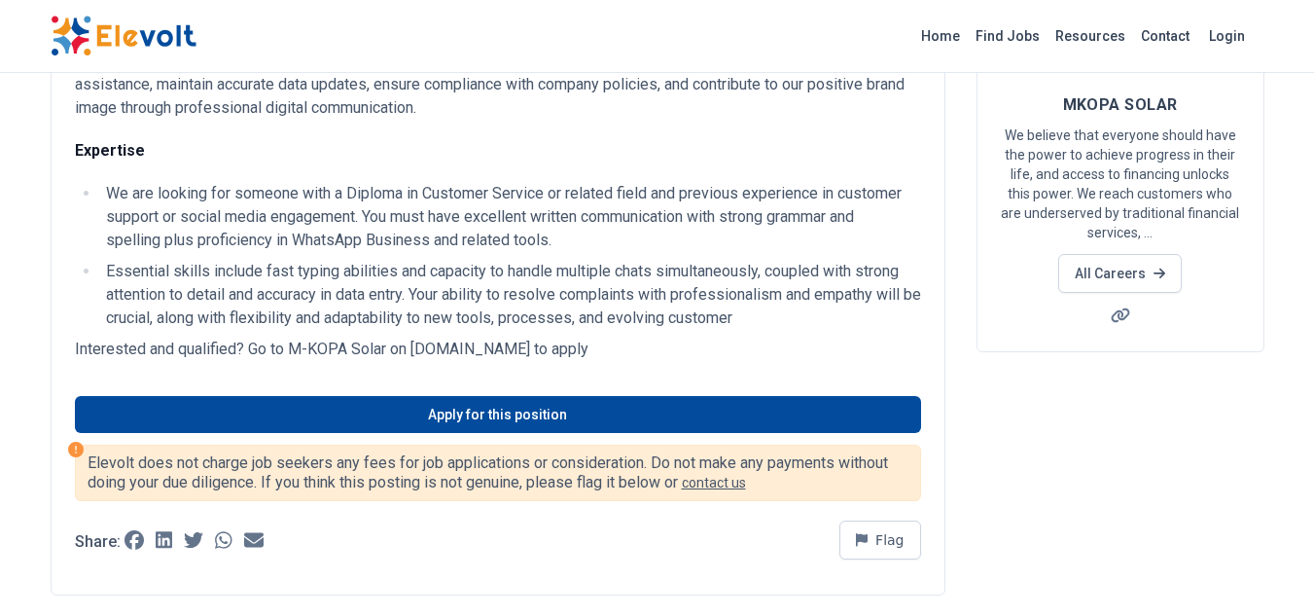
scroll to position [292, 0]
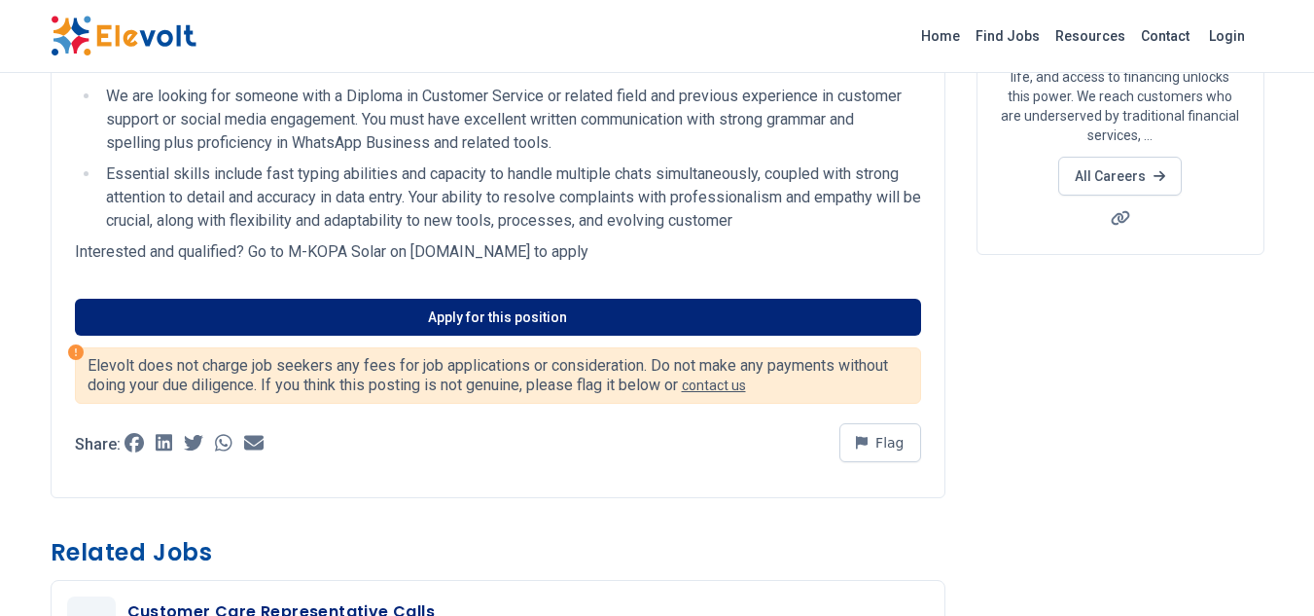
click at [494, 312] on link "Apply for this position" at bounding box center [498, 317] width 846 height 37
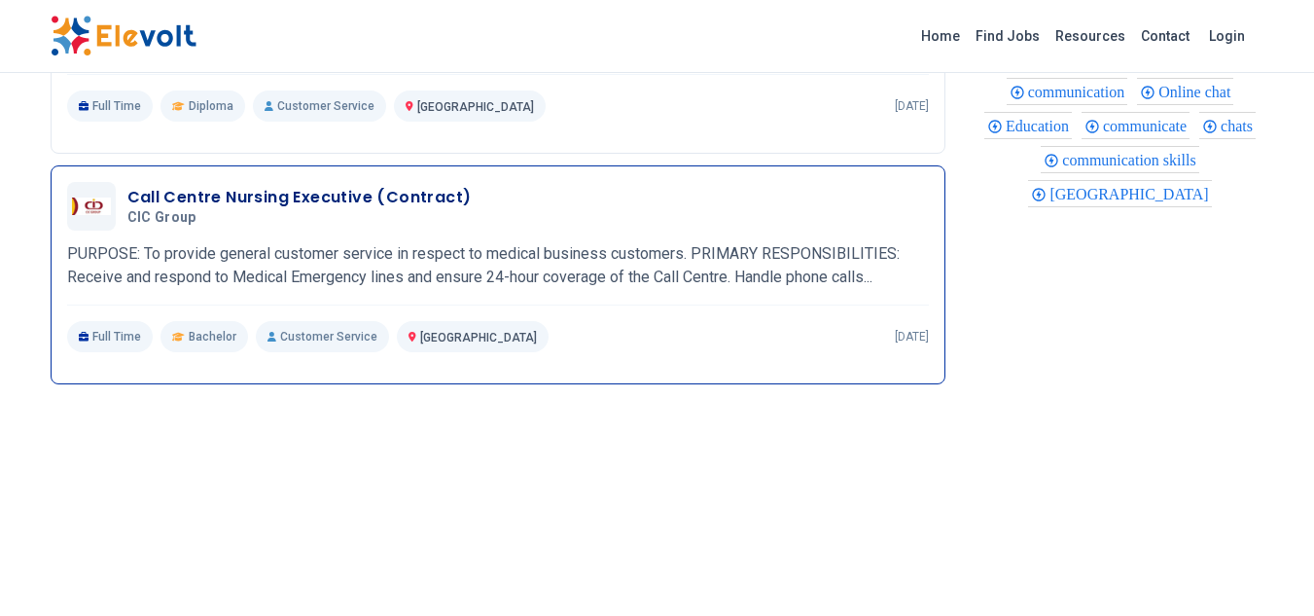
scroll to position [1654, 0]
